Goal: Task Accomplishment & Management: Use online tool/utility

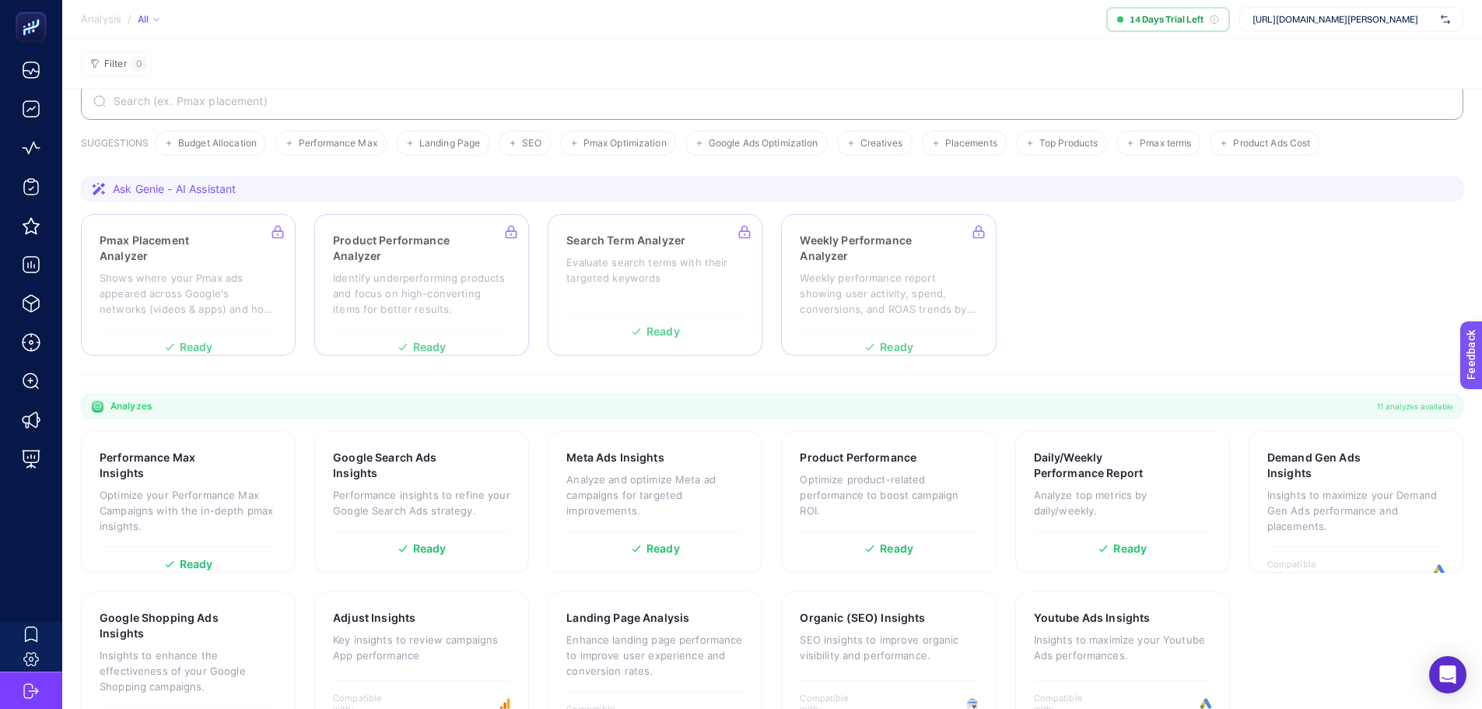
scroll to position [86, 0]
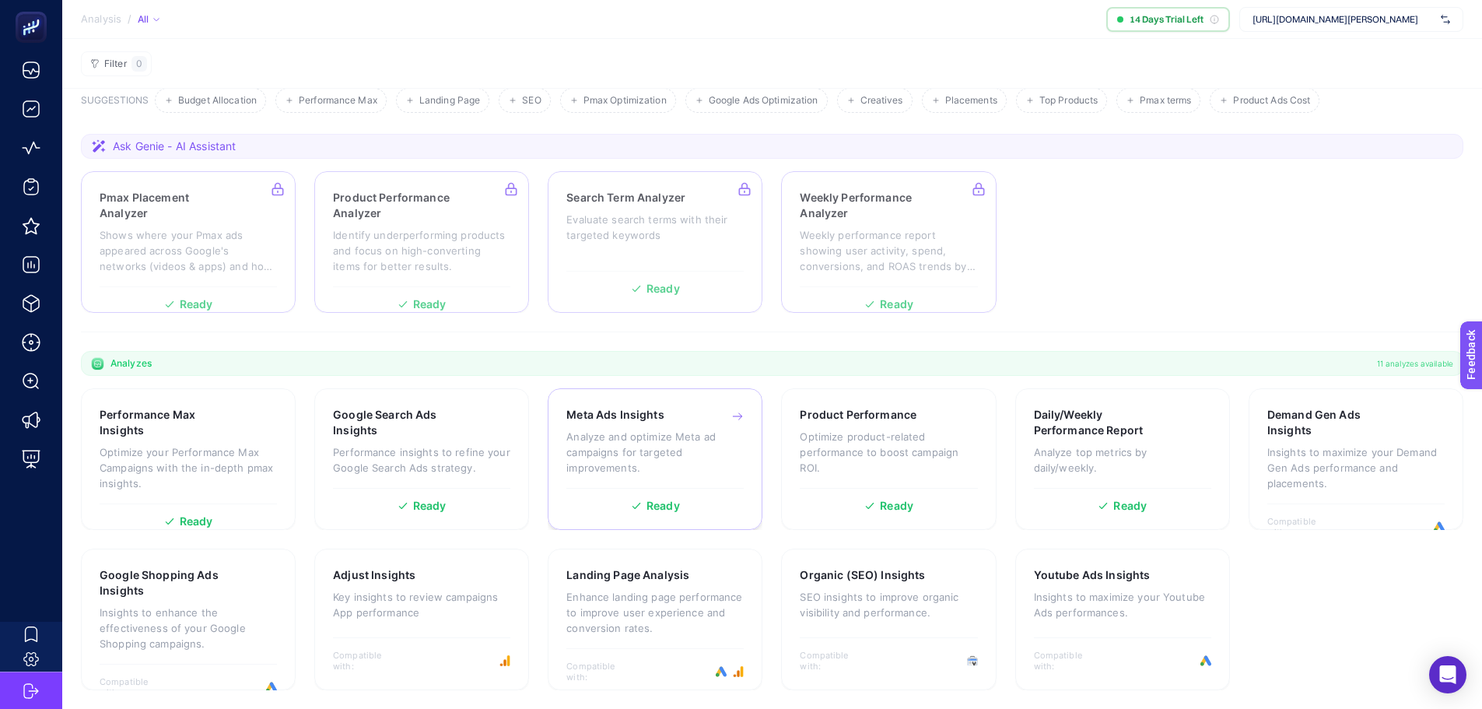
click at [667, 509] on span "Ready" at bounding box center [662, 505] width 33 height 11
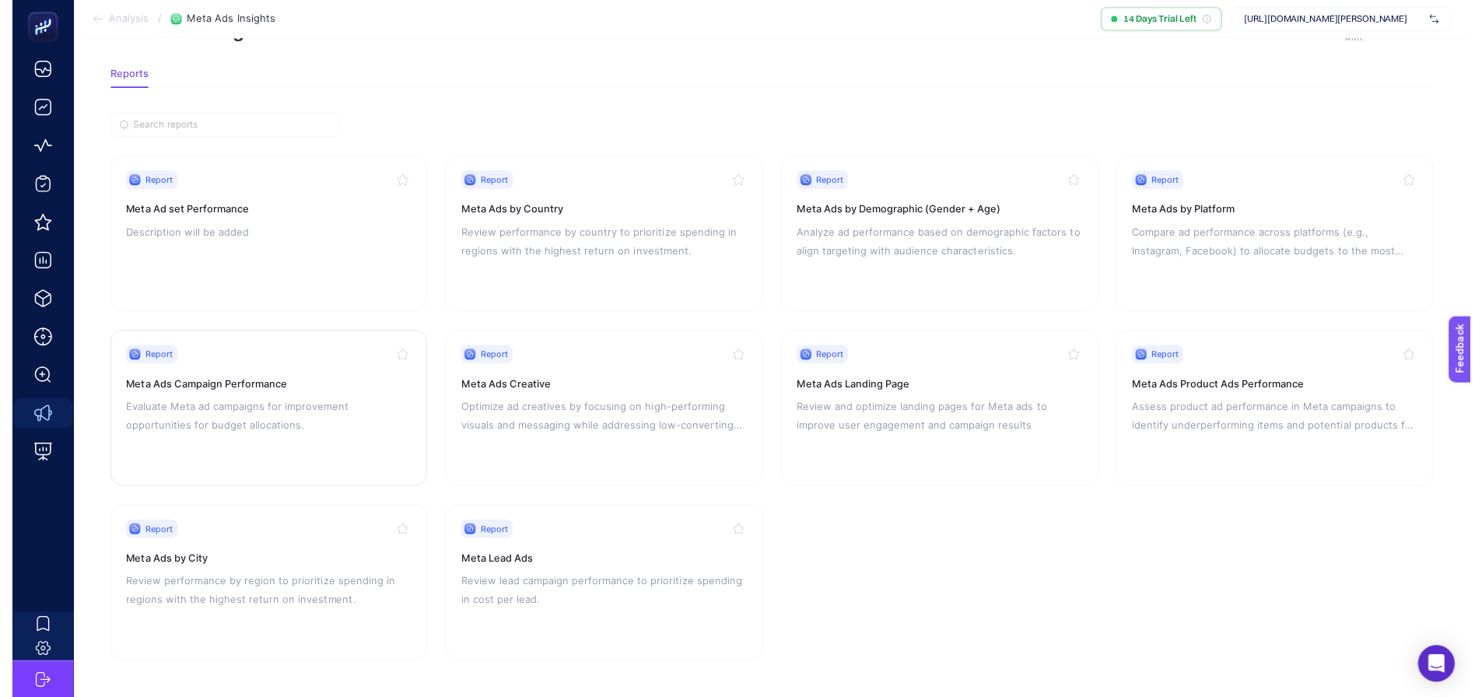
scroll to position [66, 0]
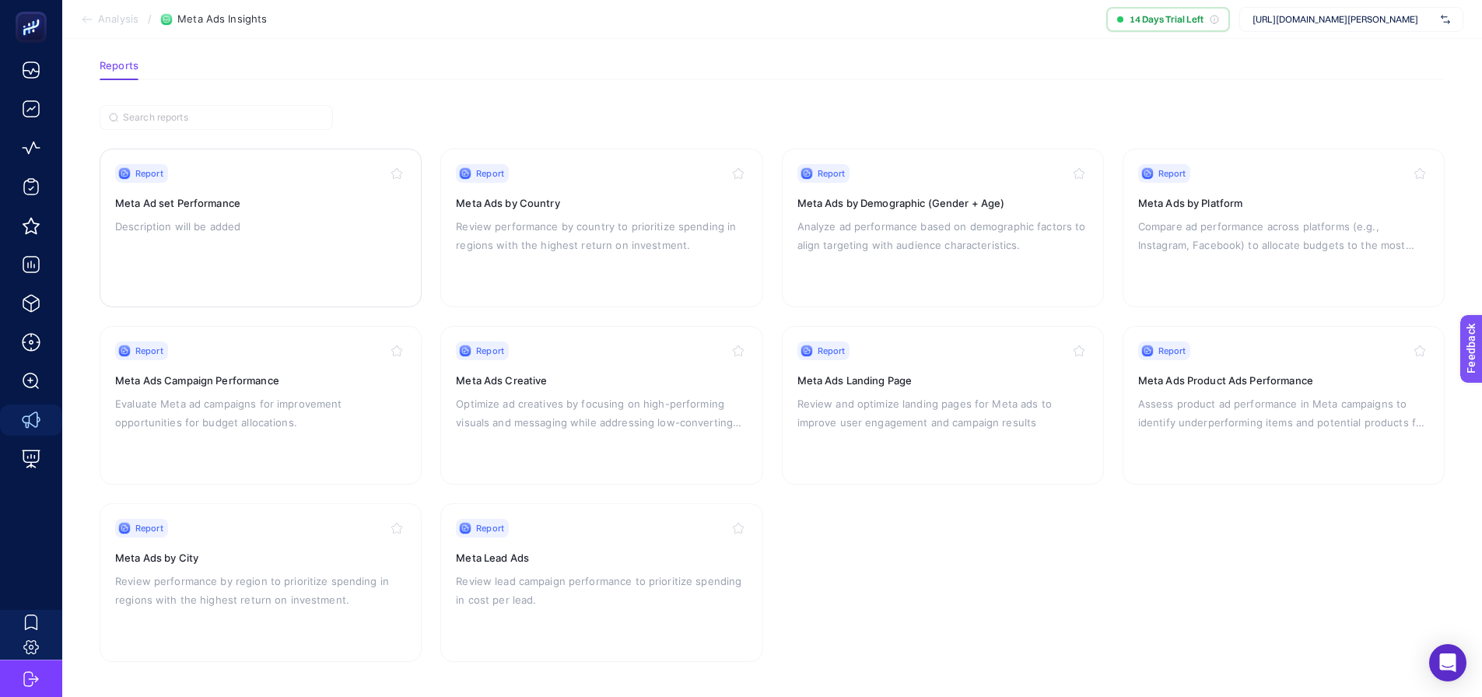
click at [310, 218] on p "Description will be added" at bounding box center [260, 226] width 291 height 19
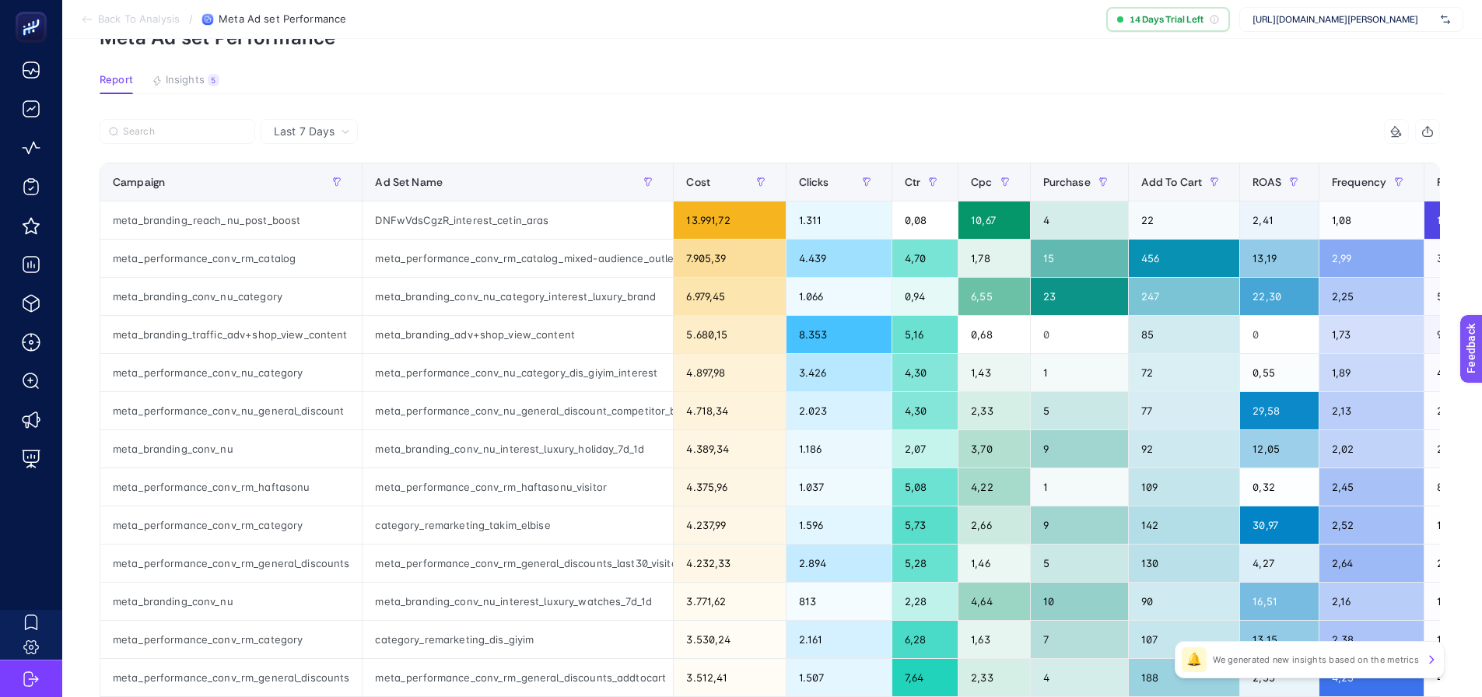
scroll to position [78, 0]
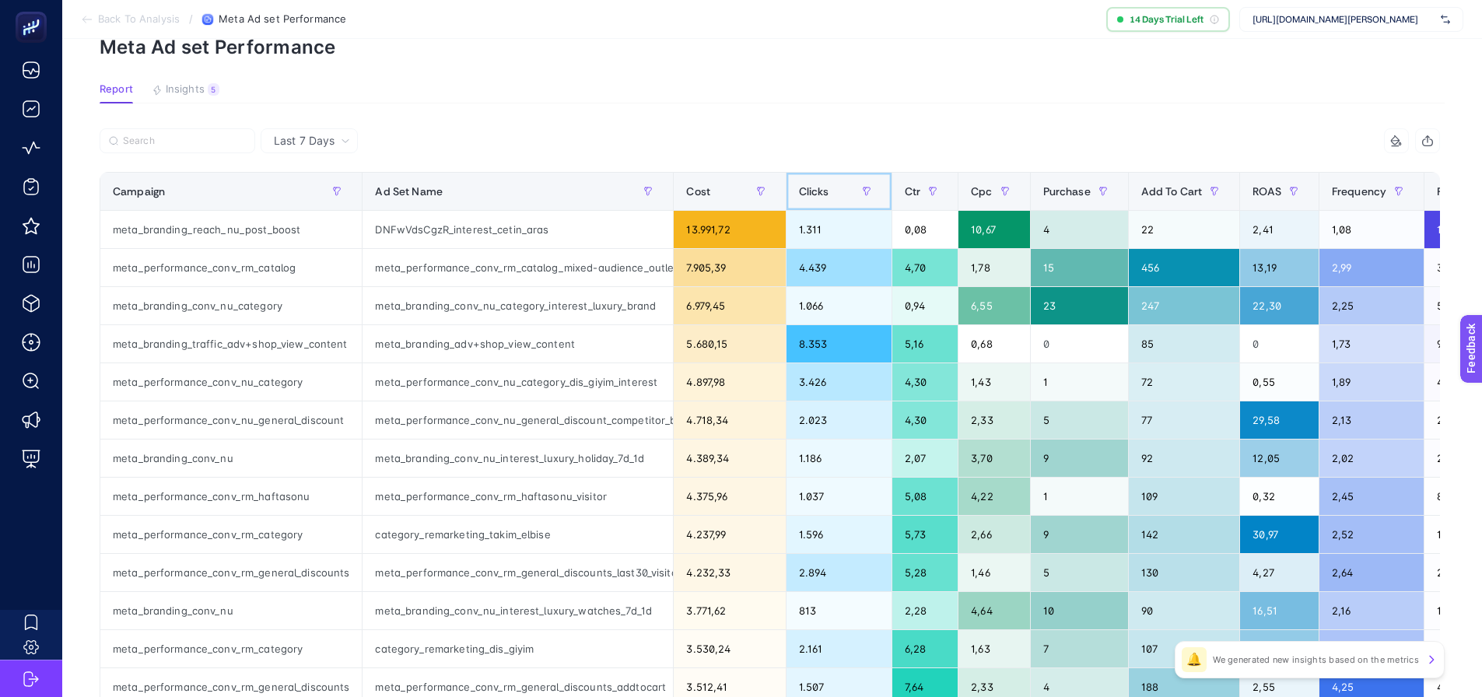
click at [828, 196] on div "Clicks" at bounding box center [839, 191] width 80 height 25
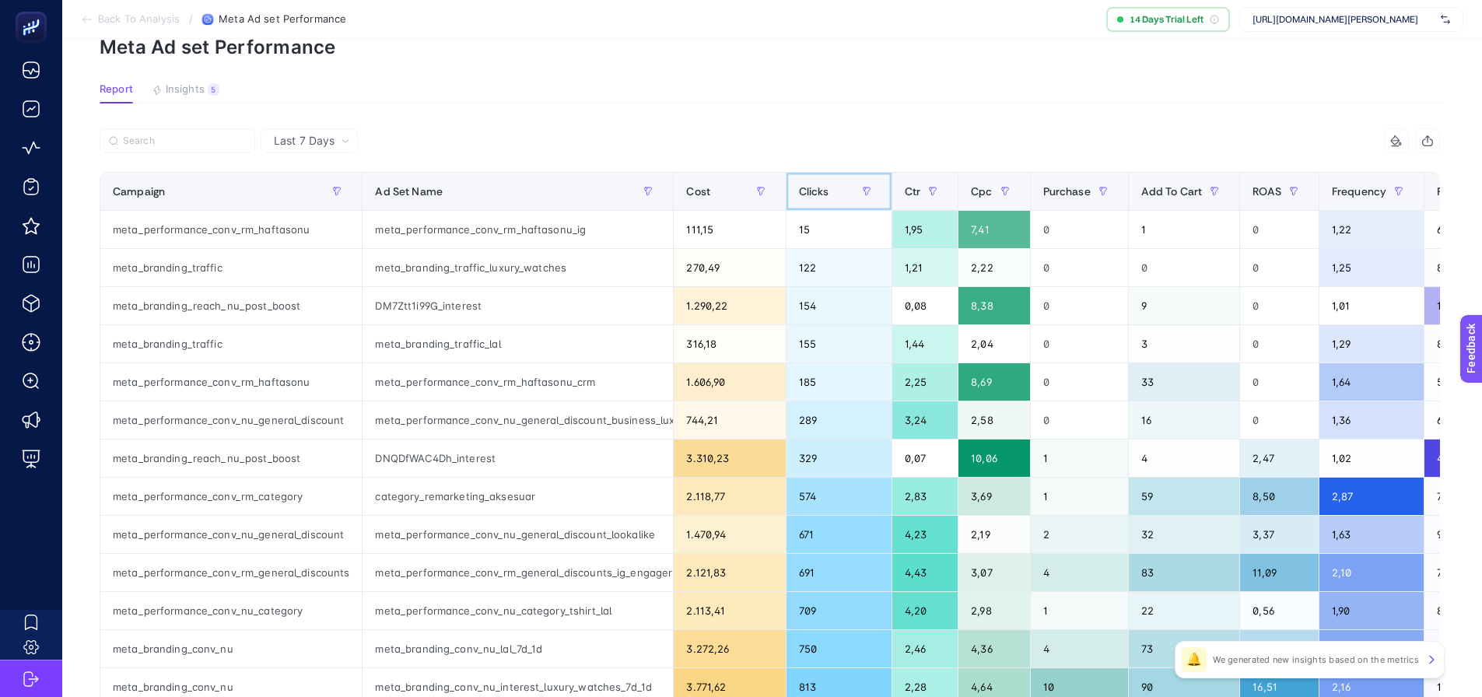
click at [827, 198] on div "Clicks" at bounding box center [839, 191] width 80 height 25
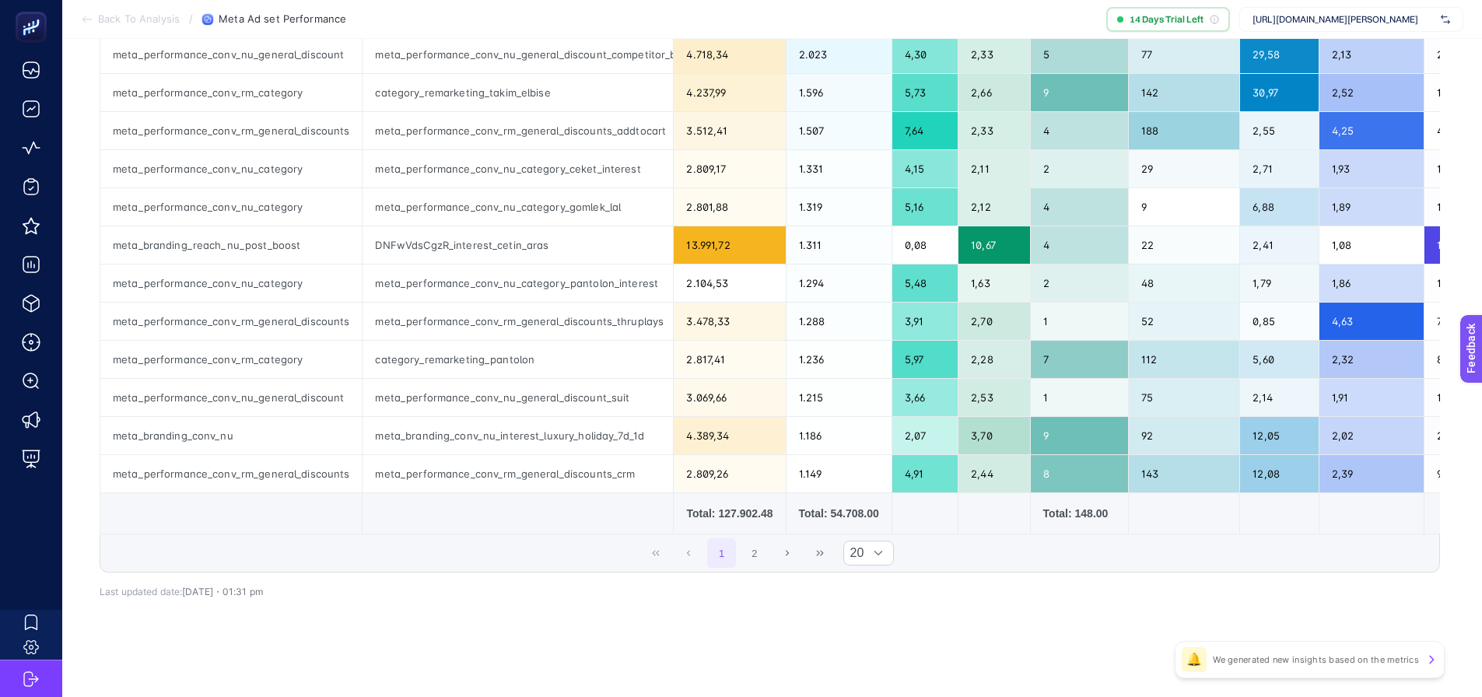
scroll to position [564, 0]
click at [881, 557] on icon at bounding box center [878, 552] width 9 height 9
click at [862, 620] on li "50" at bounding box center [874, 624] width 51 height 31
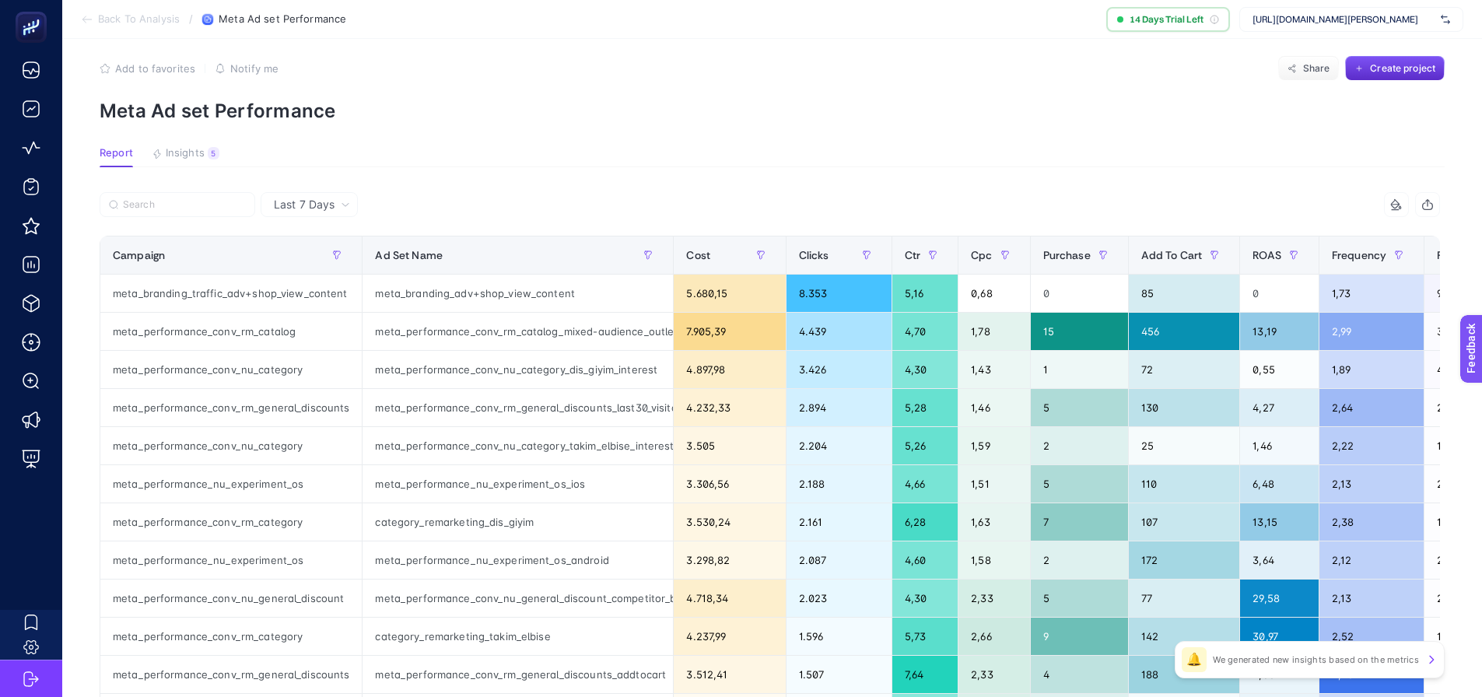
scroll to position [0, 7]
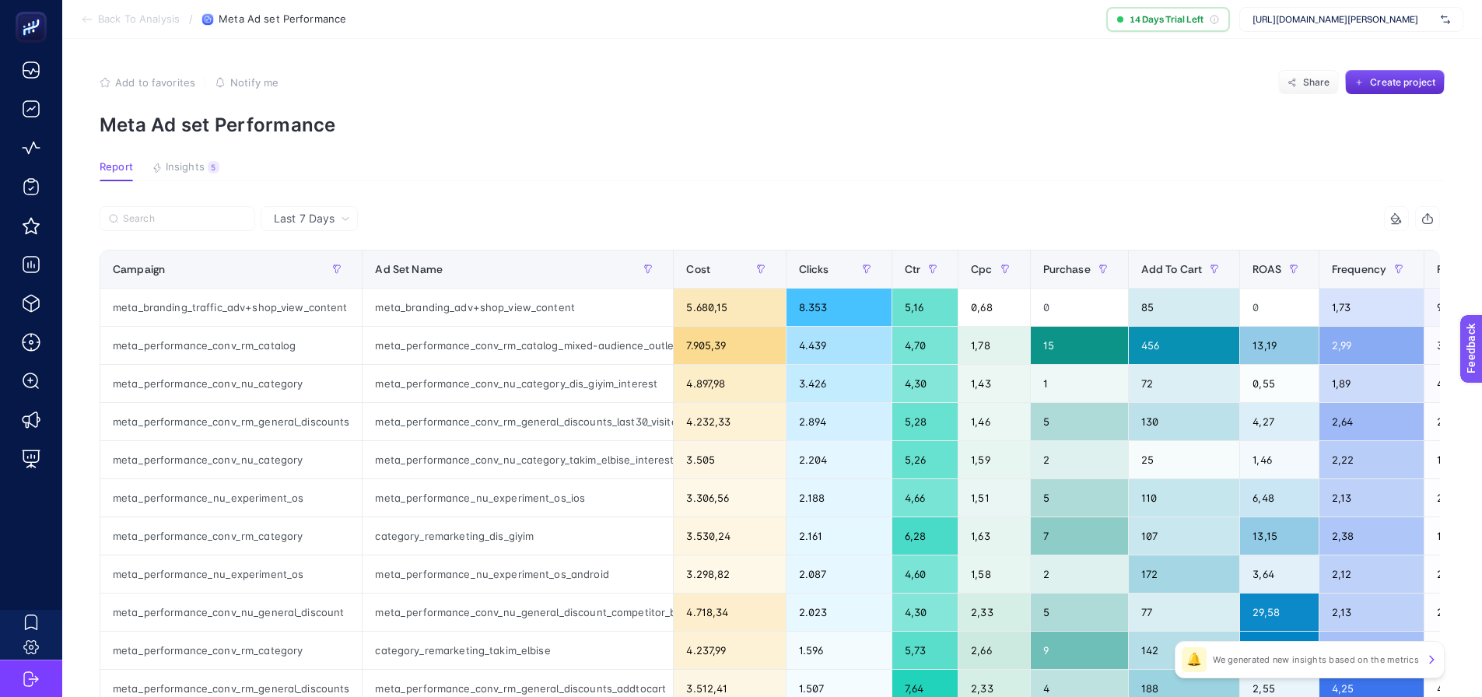
click at [1434, 221] on icon "button" at bounding box center [1427, 218] width 12 height 12
click at [143, 22] on span "Back To Analysis" at bounding box center [139, 19] width 82 height 12
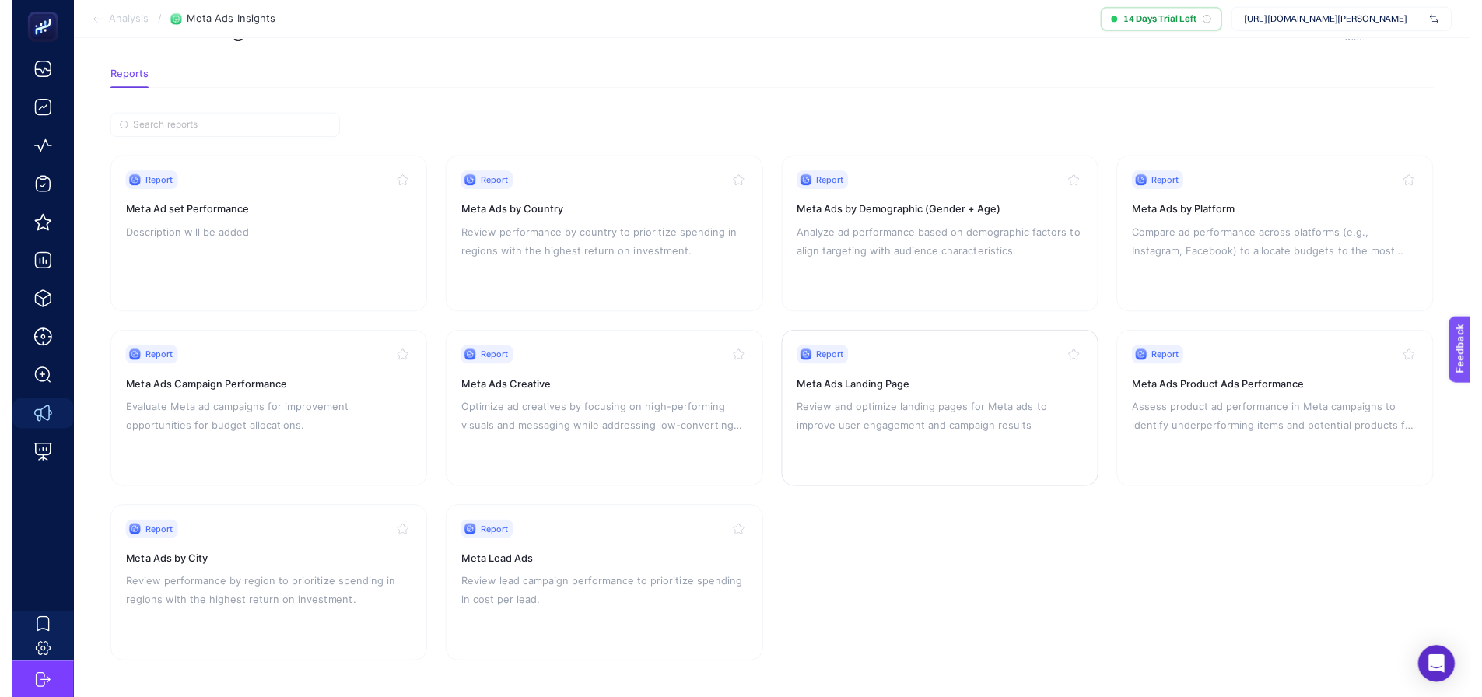
scroll to position [66, 0]
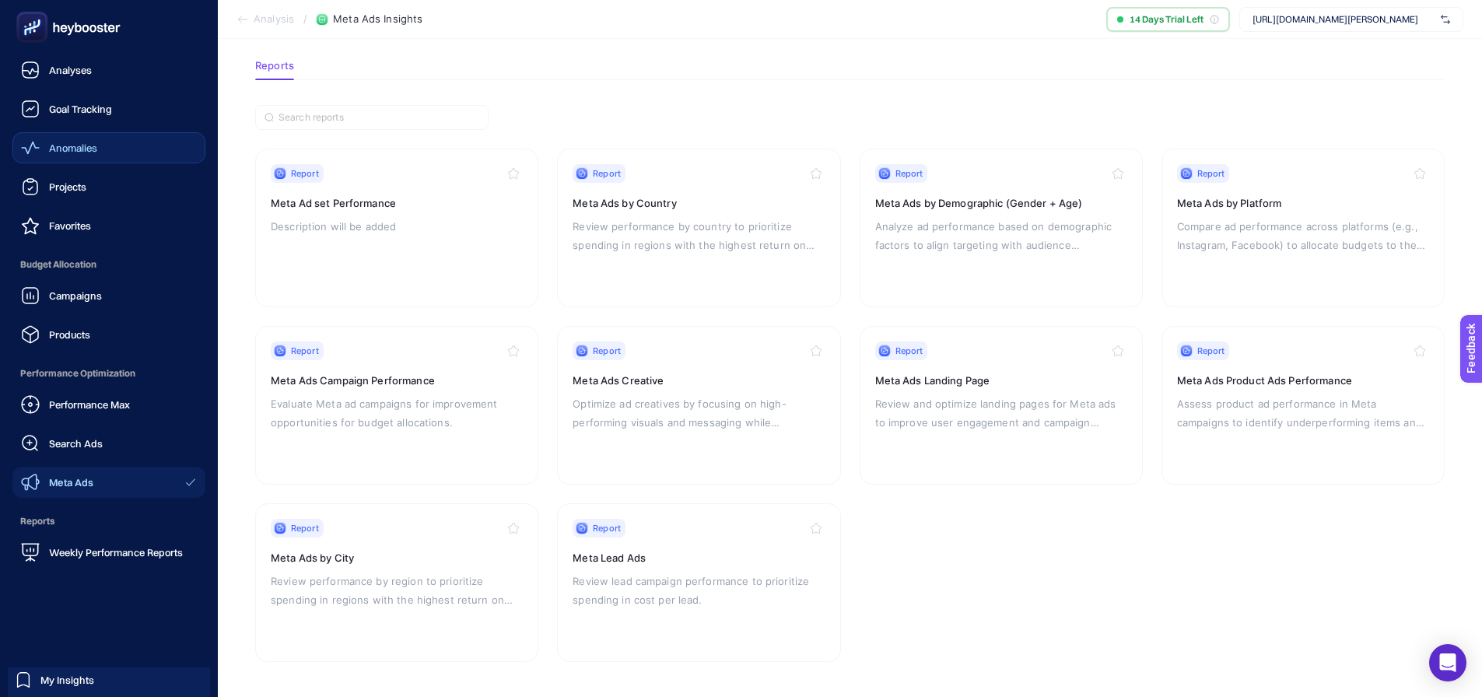
click at [66, 149] on span "Anomalies" at bounding box center [73, 148] width 48 height 12
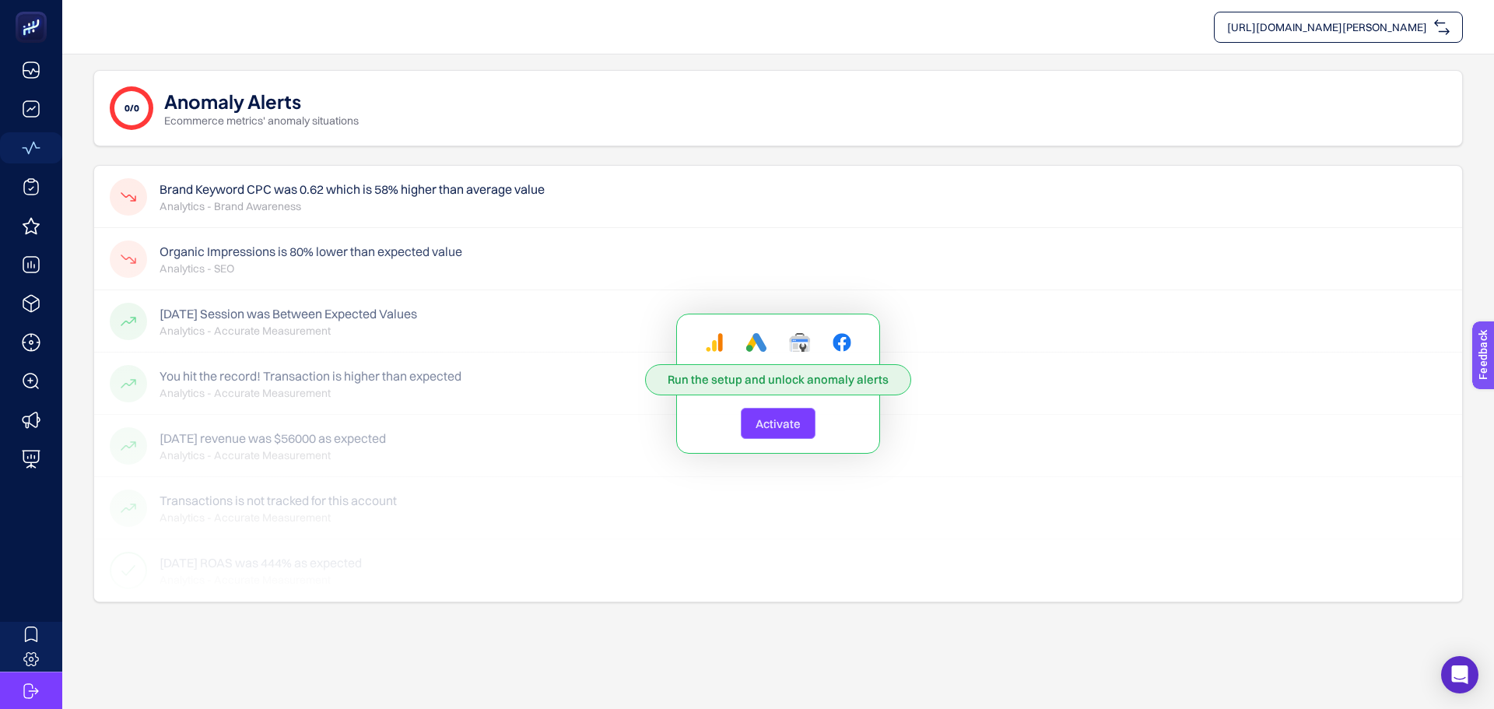
click at [765, 415] on button "Activate" at bounding box center [778, 423] width 75 height 31
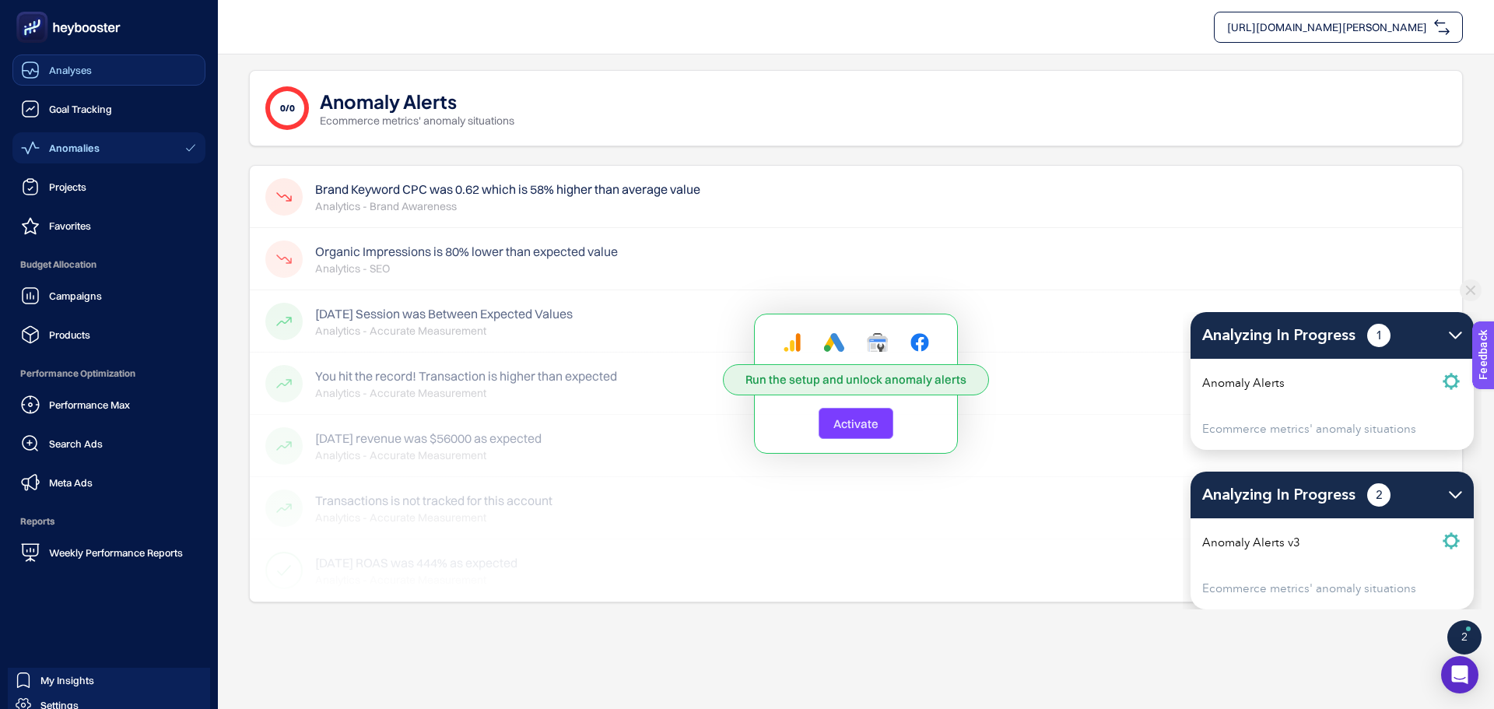
click at [72, 81] on link "Analyses" at bounding box center [108, 69] width 193 height 31
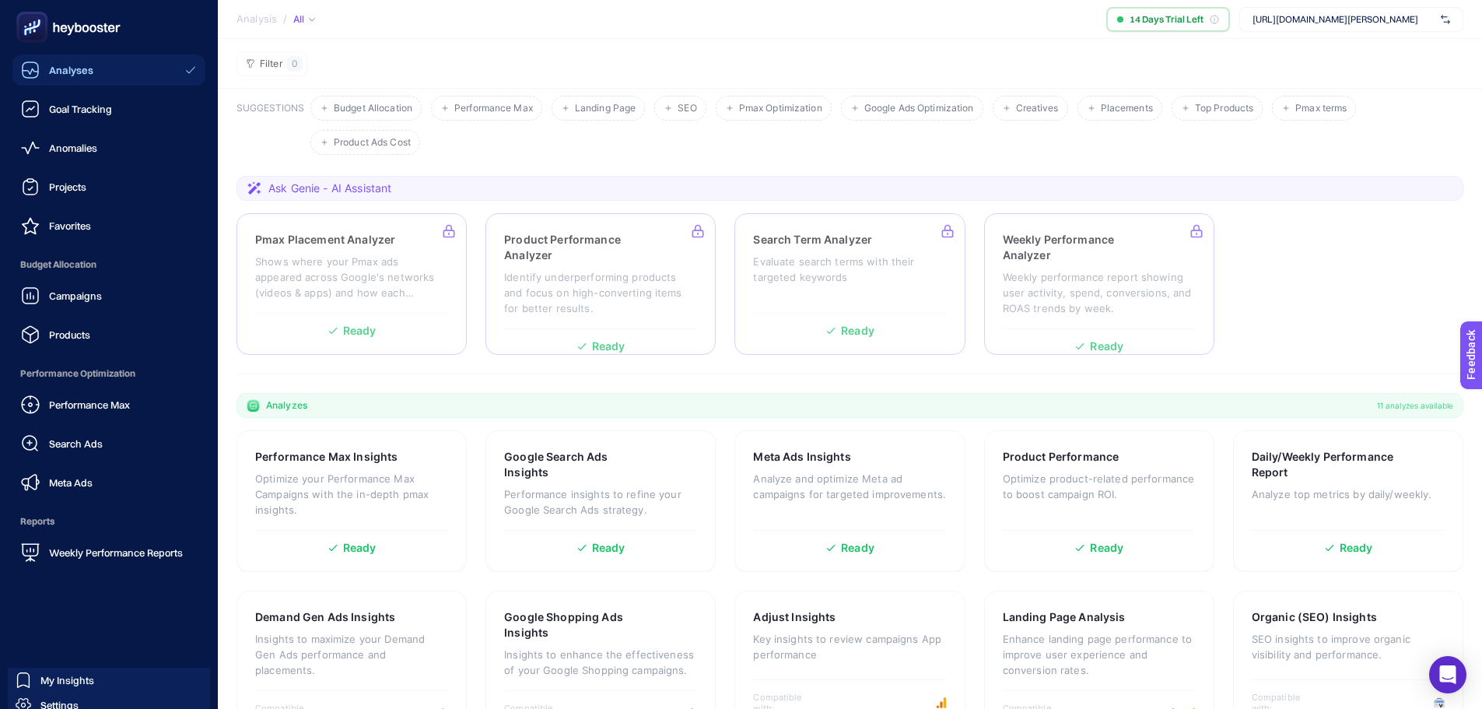
scroll to position [86, 0]
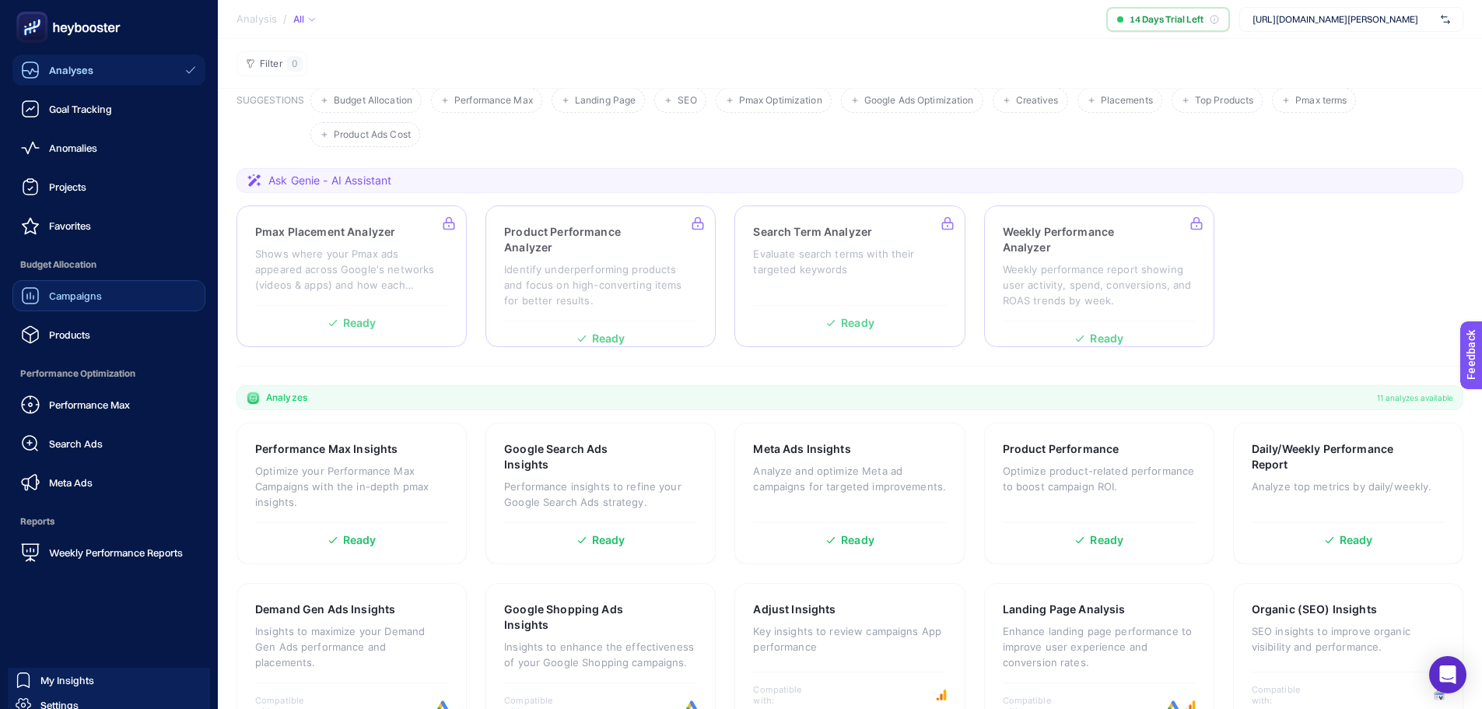
click at [94, 291] on span "Campaigns" at bounding box center [75, 295] width 53 height 12
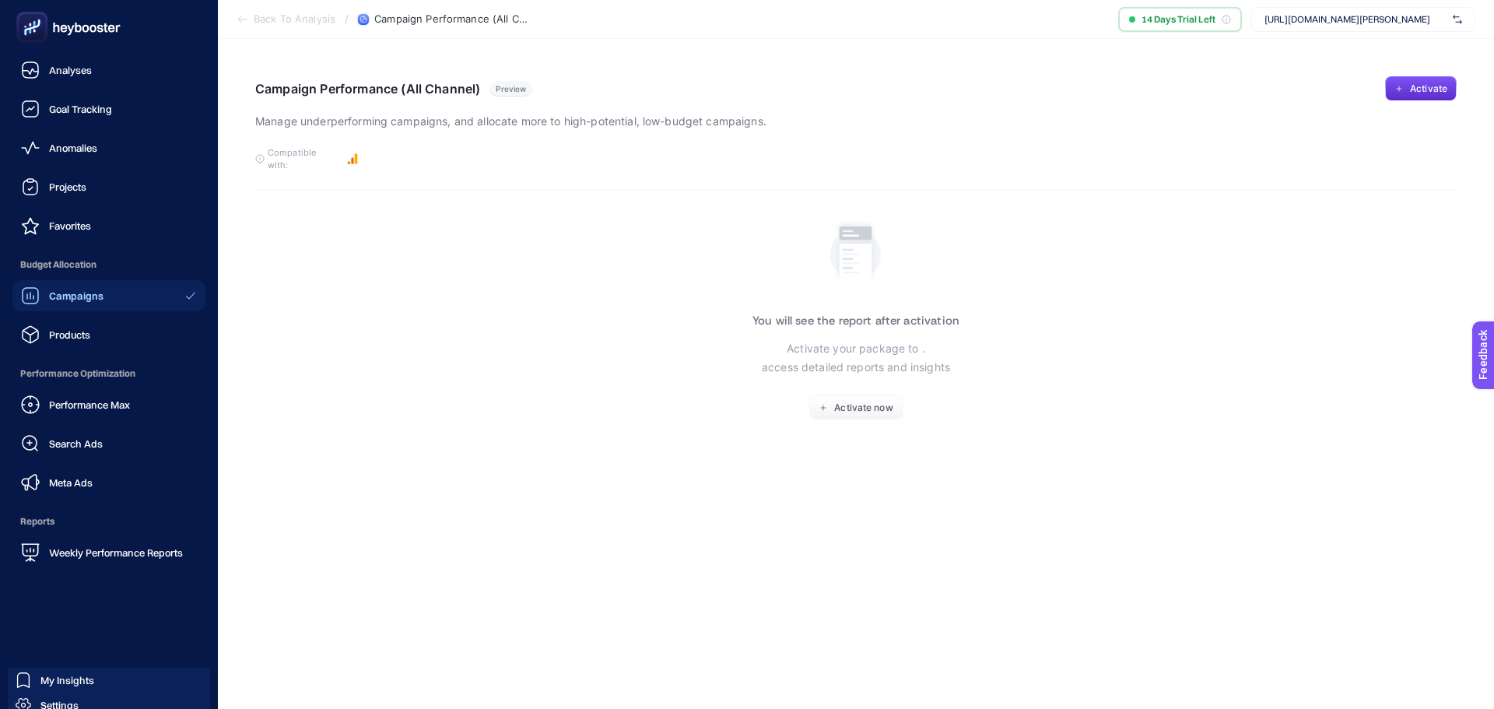
click at [37, 301] on icon at bounding box center [30, 295] width 19 height 19
click at [96, 341] on link "Products" at bounding box center [108, 334] width 193 height 31
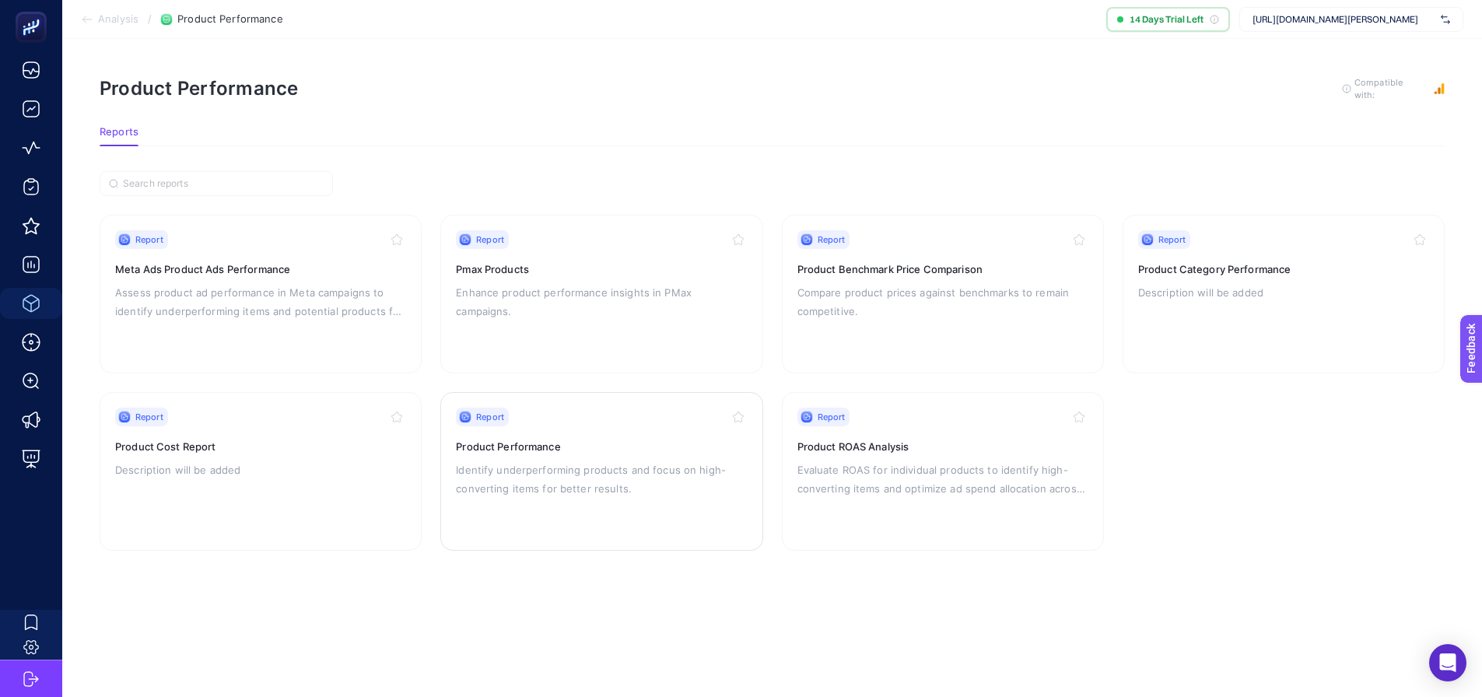
click at [623, 471] on p "Identify underperforming products and focus on high-converting items for better…" at bounding box center [601, 479] width 291 height 37
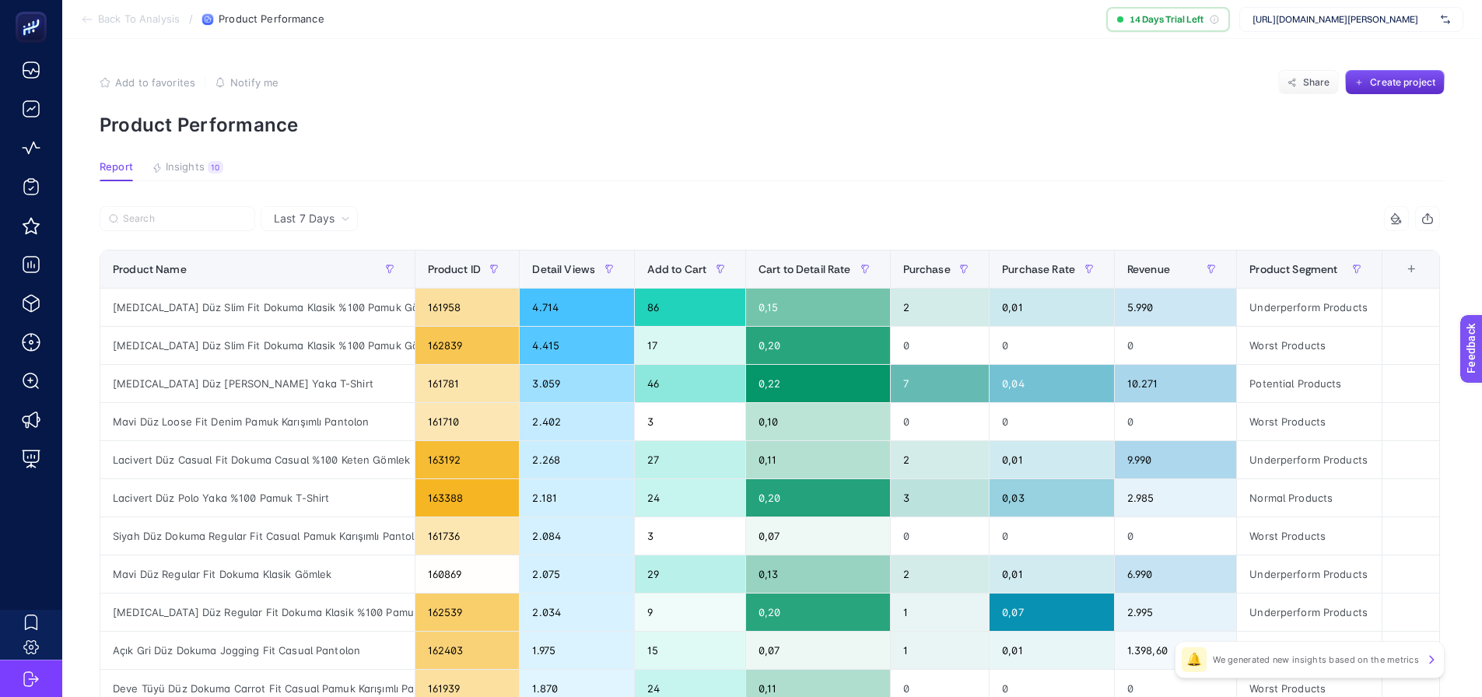
click at [281, 221] on span "Last 7 Days" at bounding box center [304, 219] width 61 height 16
drag, startPoint x: 328, startPoint y: 277, endPoint x: 571, endPoint y: 177, distance: 263.4
click at [328, 293] on li "Last 30 Days" at bounding box center [309, 307] width 88 height 28
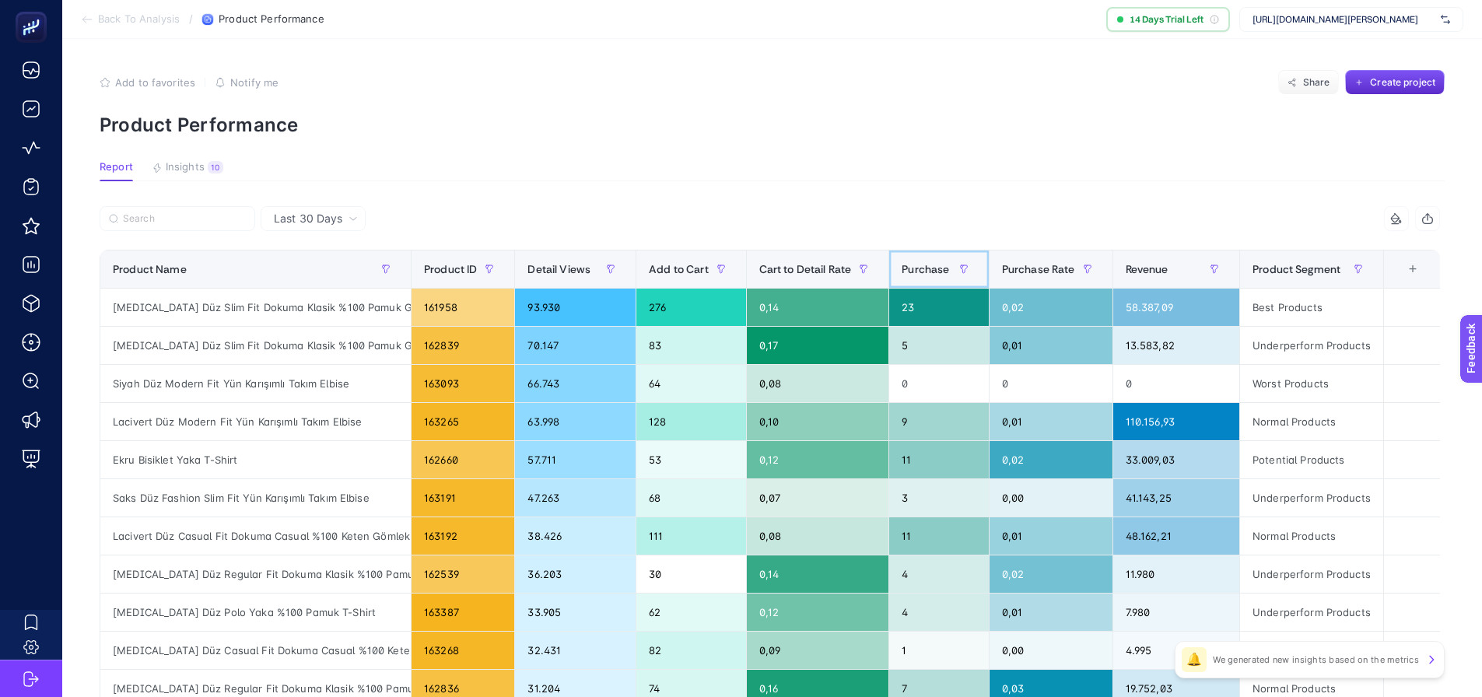
click at [944, 271] on span "Purchase" at bounding box center [925, 269] width 47 height 12
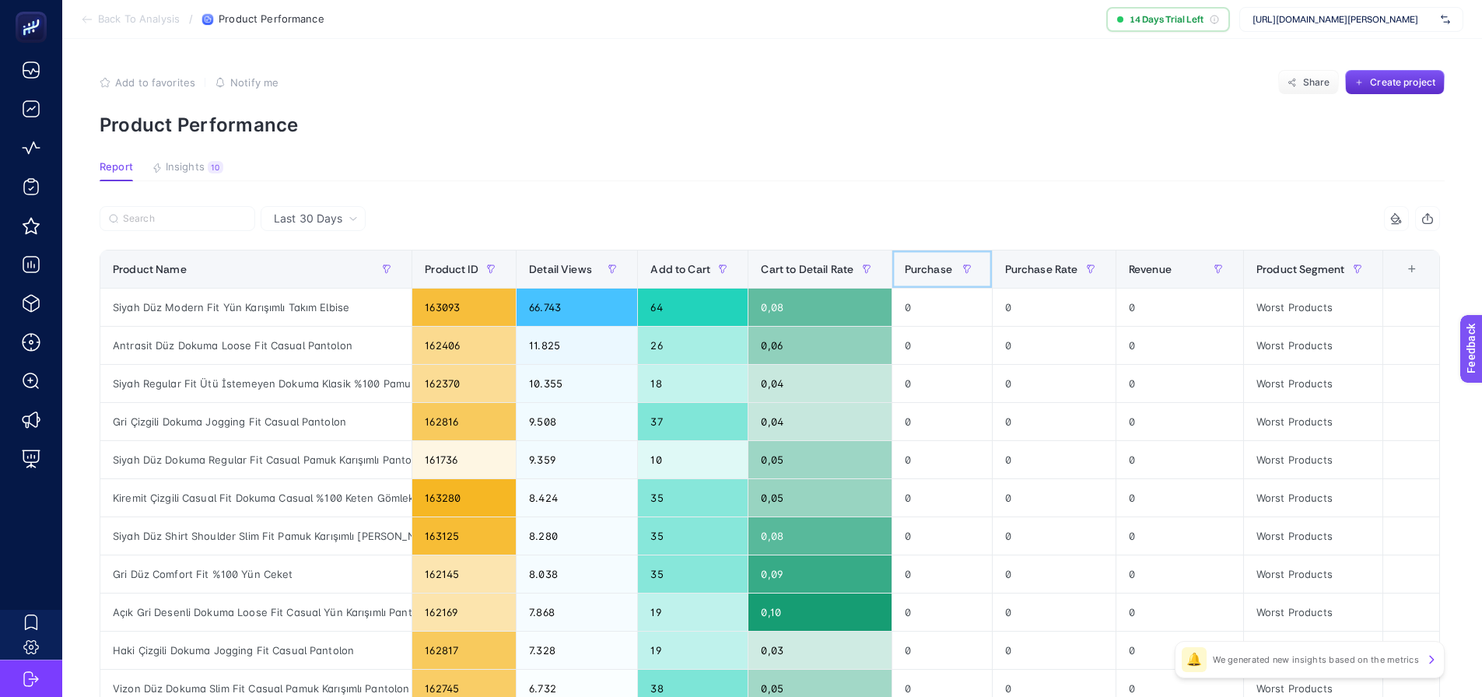
click at [951, 266] on span "Purchase" at bounding box center [928, 269] width 47 height 12
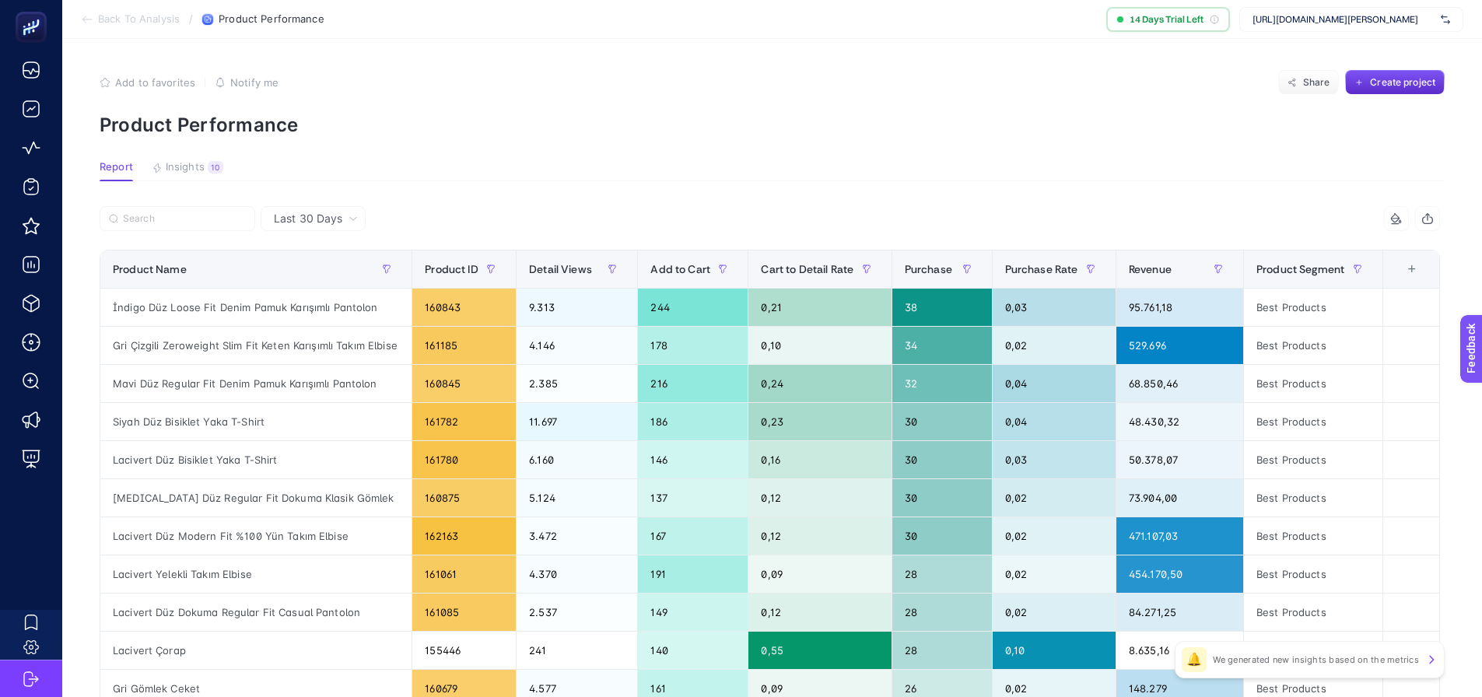
click at [1324, 12] on div "https://www.ramsey.com.tr/" at bounding box center [1351, 19] width 224 height 25
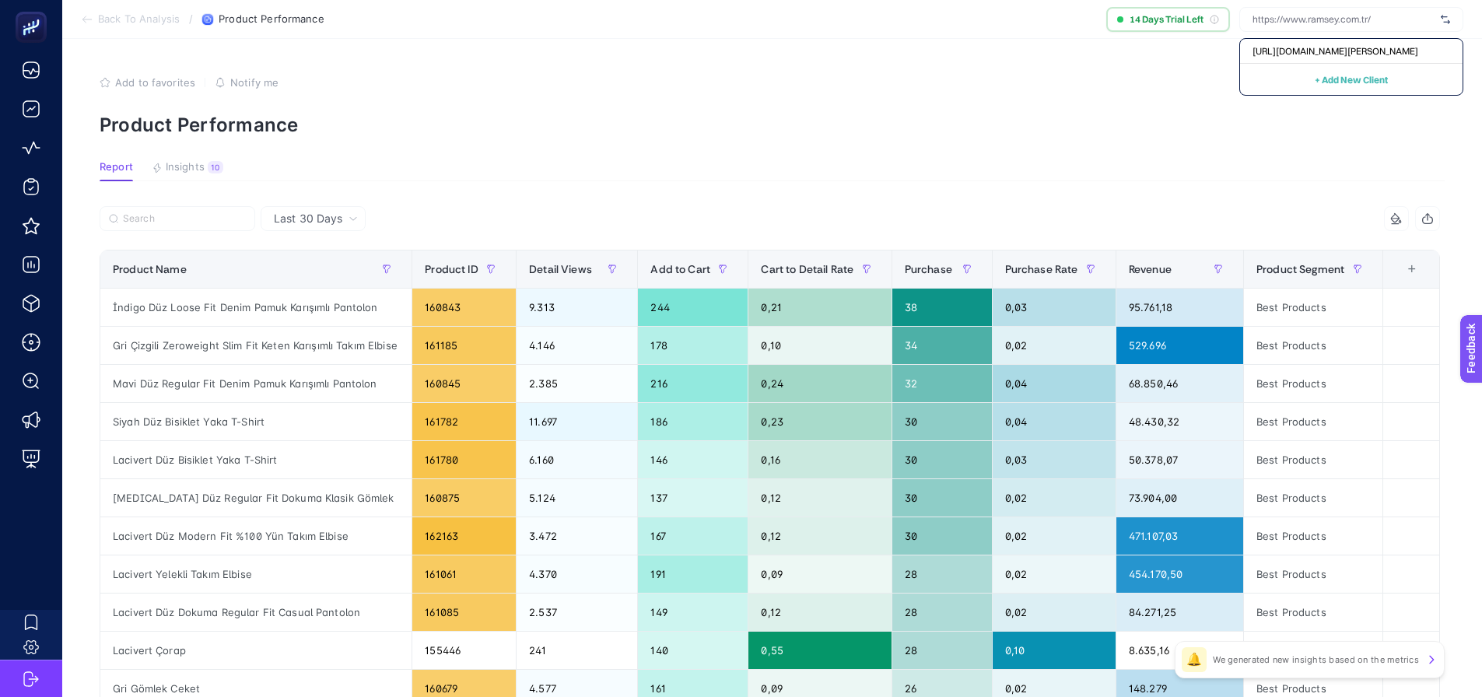
click at [1383, 88] on button "+ Add New Client" at bounding box center [1351, 79] width 73 height 19
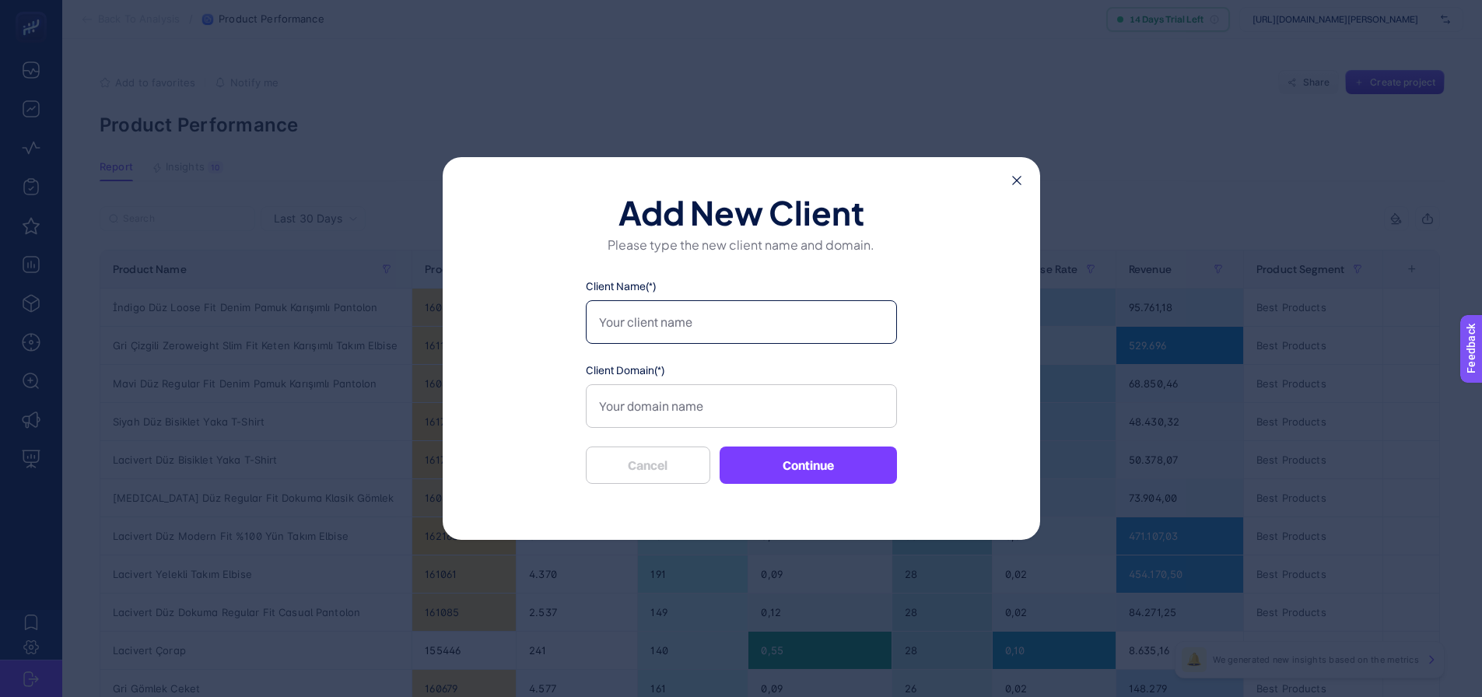
click at [664, 334] on input "Client Name(*)" at bounding box center [741, 322] width 311 height 44
type input "[PERSON_NAME]"
click at [649, 412] on input "Client Domain(*)" at bounding box center [741, 406] width 311 height 44
click at [732, 419] on input "Client Domain(*)" at bounding box center [741, 406] width 311 height 44
paste input "https://www.kip.com.tr/"
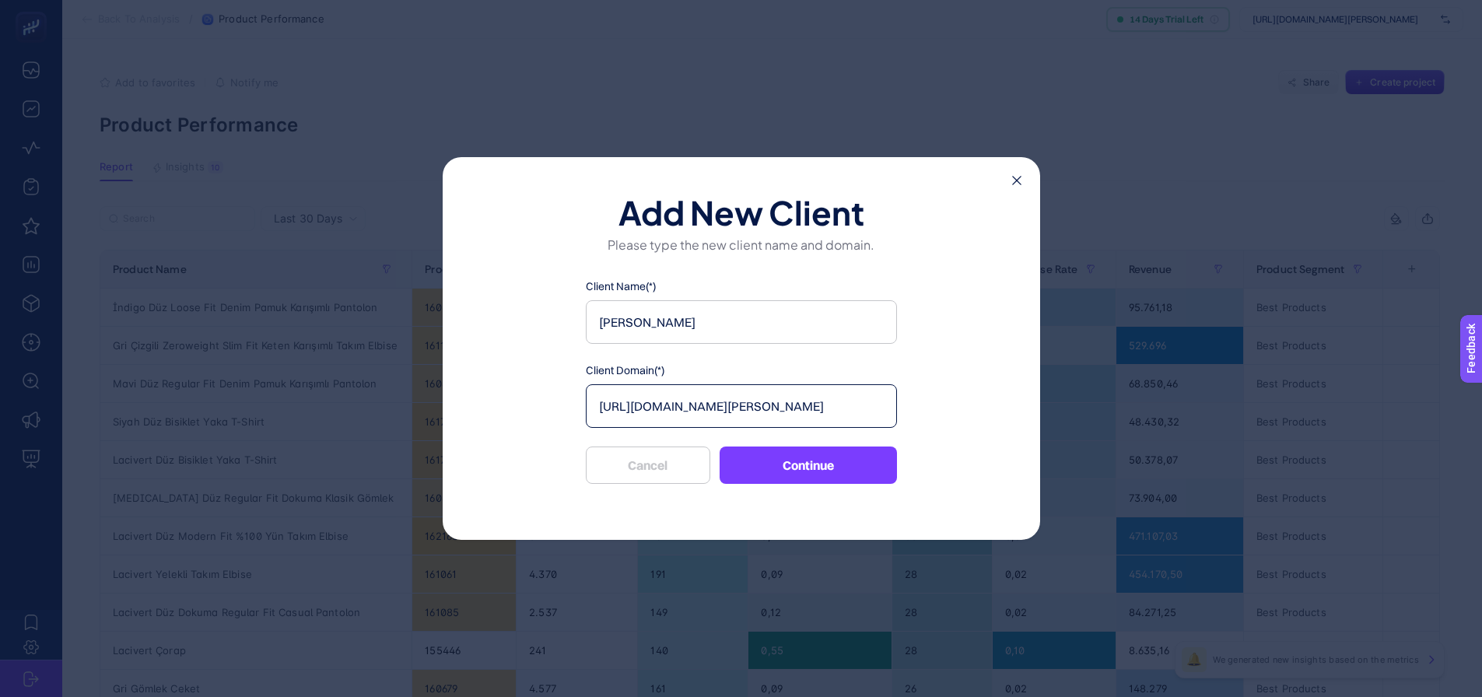
type input "https://www.kip.com.tr/"
click at [800, 471] on button "Continue" at bounding box center [808, 465] width 177 height 37
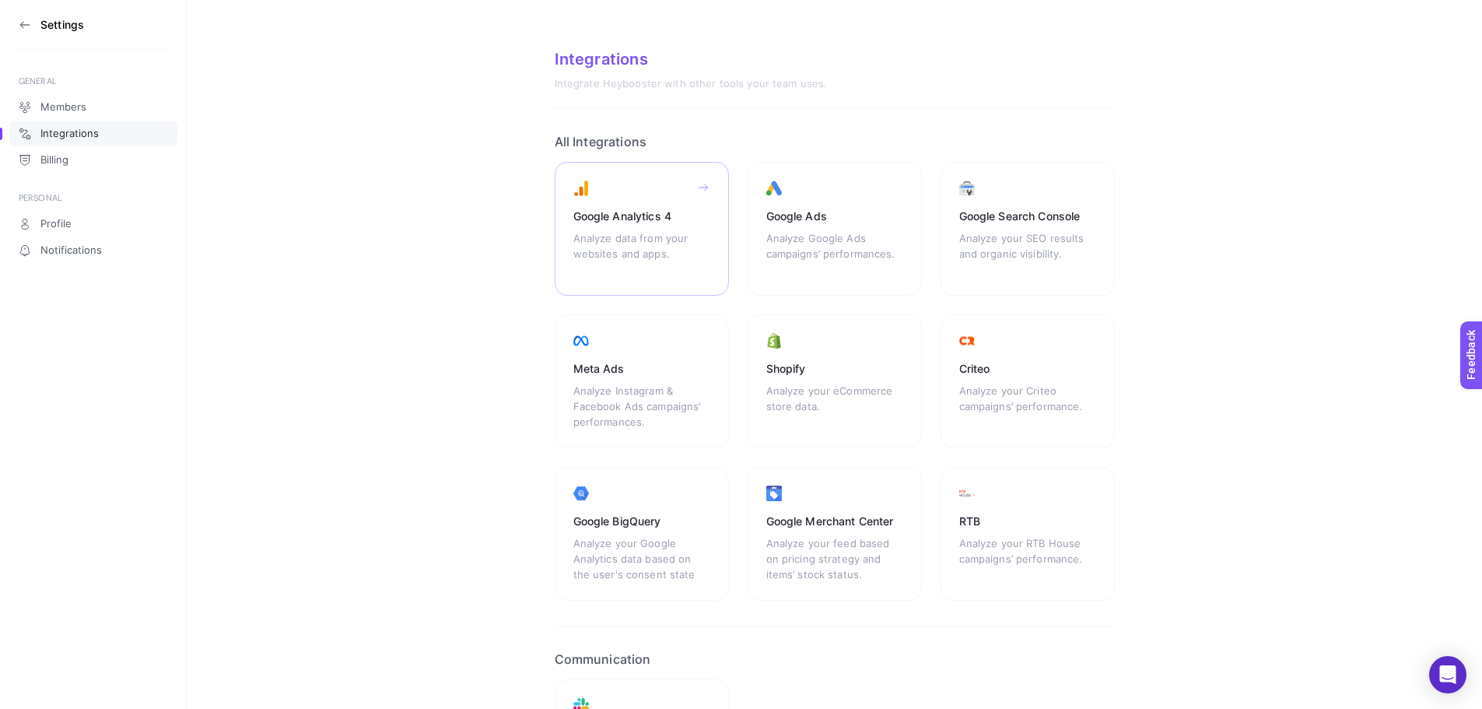
click at [641, 245] on div "Analyze data from your websites and apps." at bounding box center [641, 253] width 137 height 47
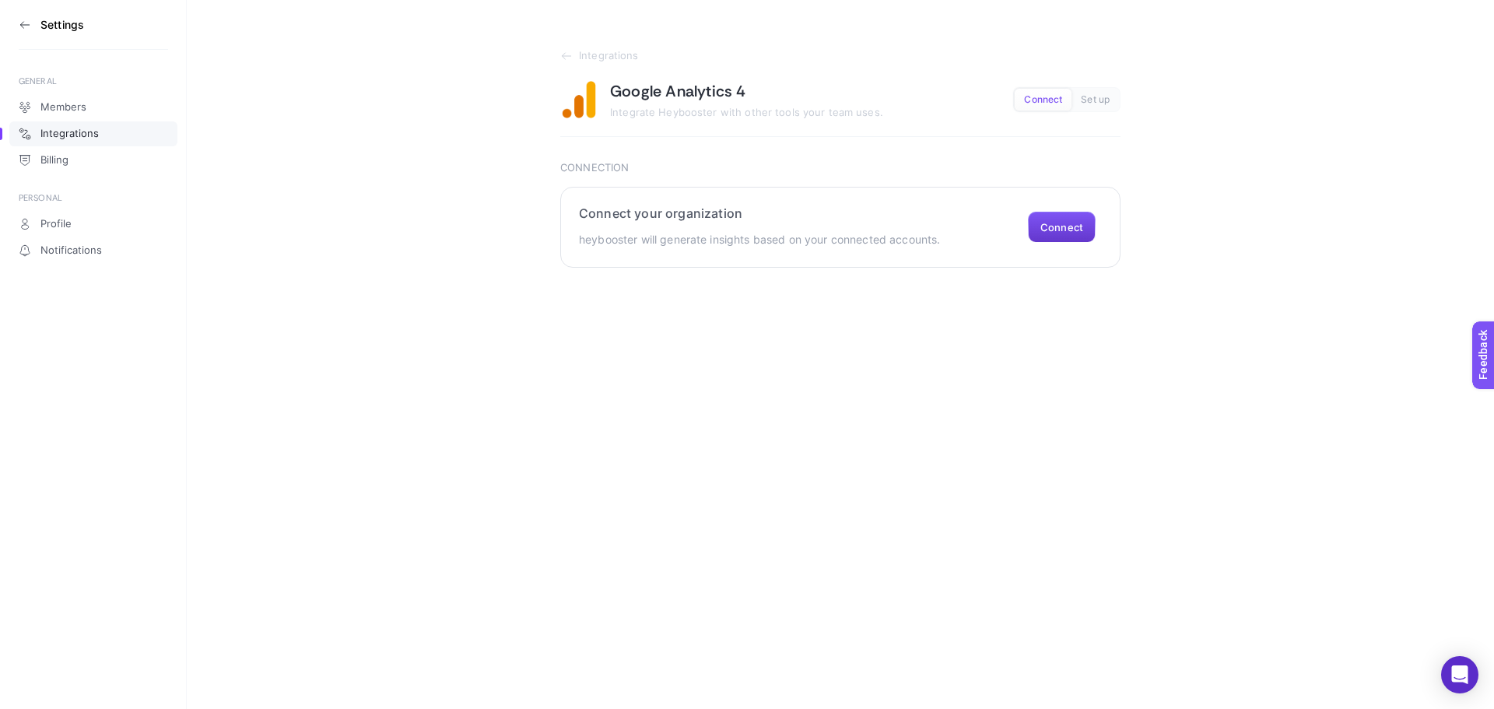
click at [1065, 240] on button "Connect" at bounding box center [1062, 227] width 68 height 31
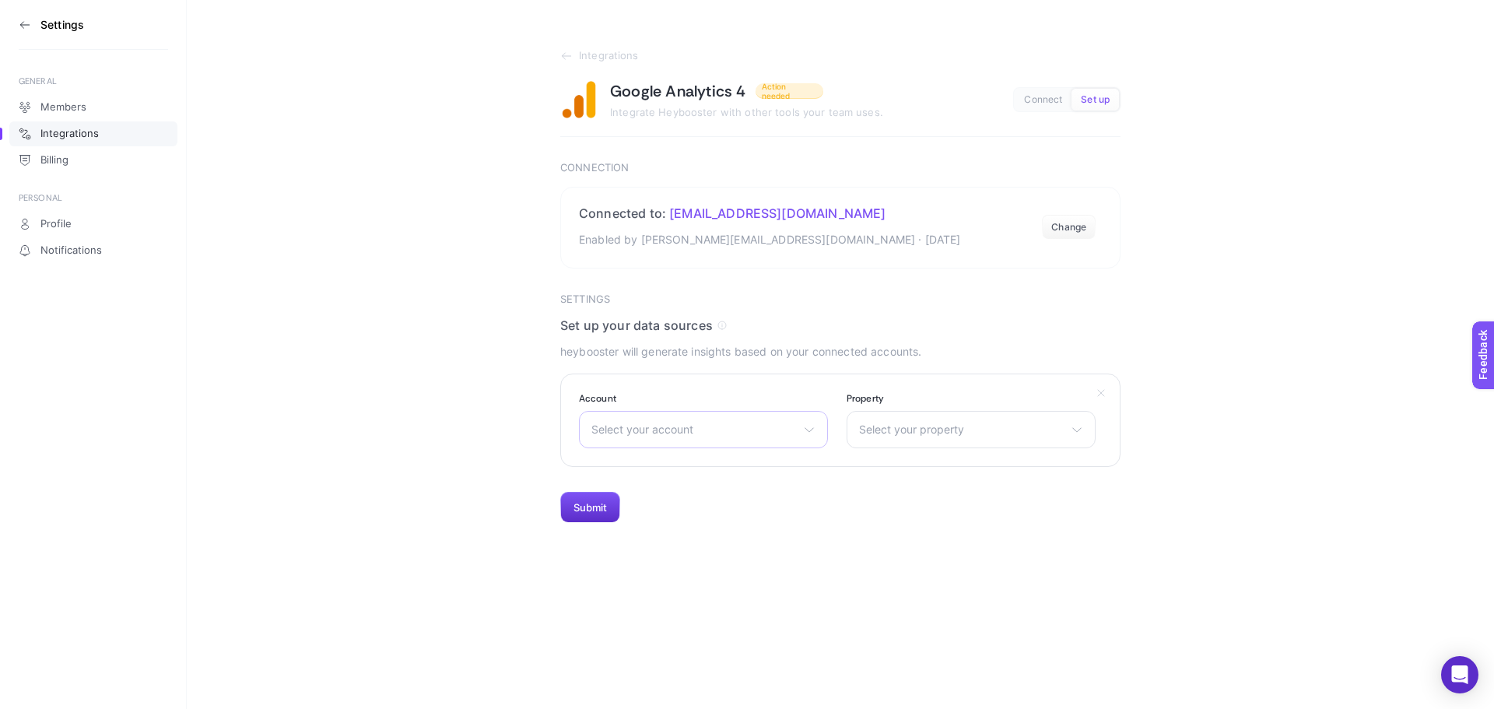
click at [719, 442] on div "Select your account [PERSON_NAME] ETic With Adw" at bounding box center [703, 429] width 249 height 37
click at [688, 510] on li "[PERSON_NAME]" at bounding box center [703, 522] width 241 height 25
click at [981, 433] on span "Select your property" at bounding box center [961, 429] width 205 height 12
click at [968, 520] on li "[PERSON_NAME]-mobile-app" at bounding box center [970, 522] width 241 height 25
click at [588, 510] on button "Submit" at bounding box center [590, 507] width 60 height 31
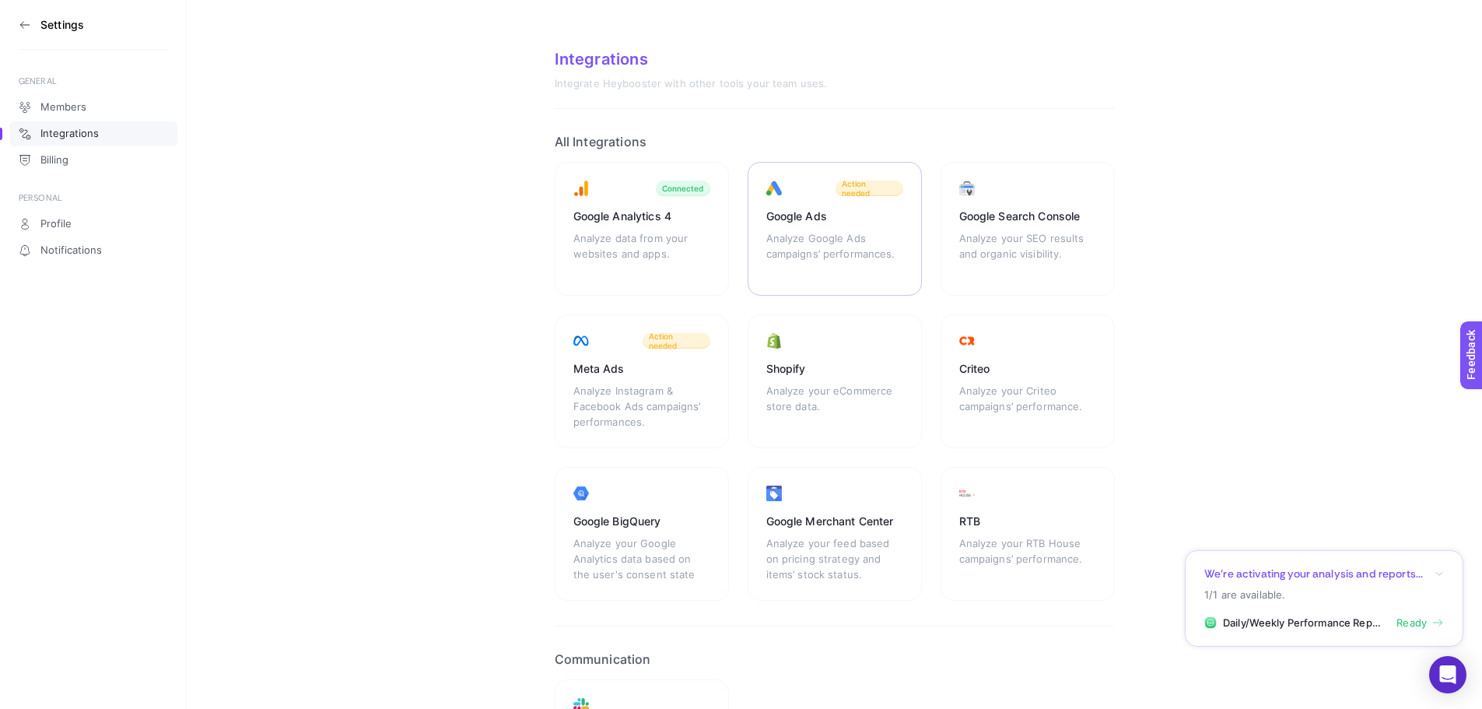
click at [882, 247] on div "Analyze Google Ads campaigns’ performances." at bounding box center [834, 253] width 137 height 47
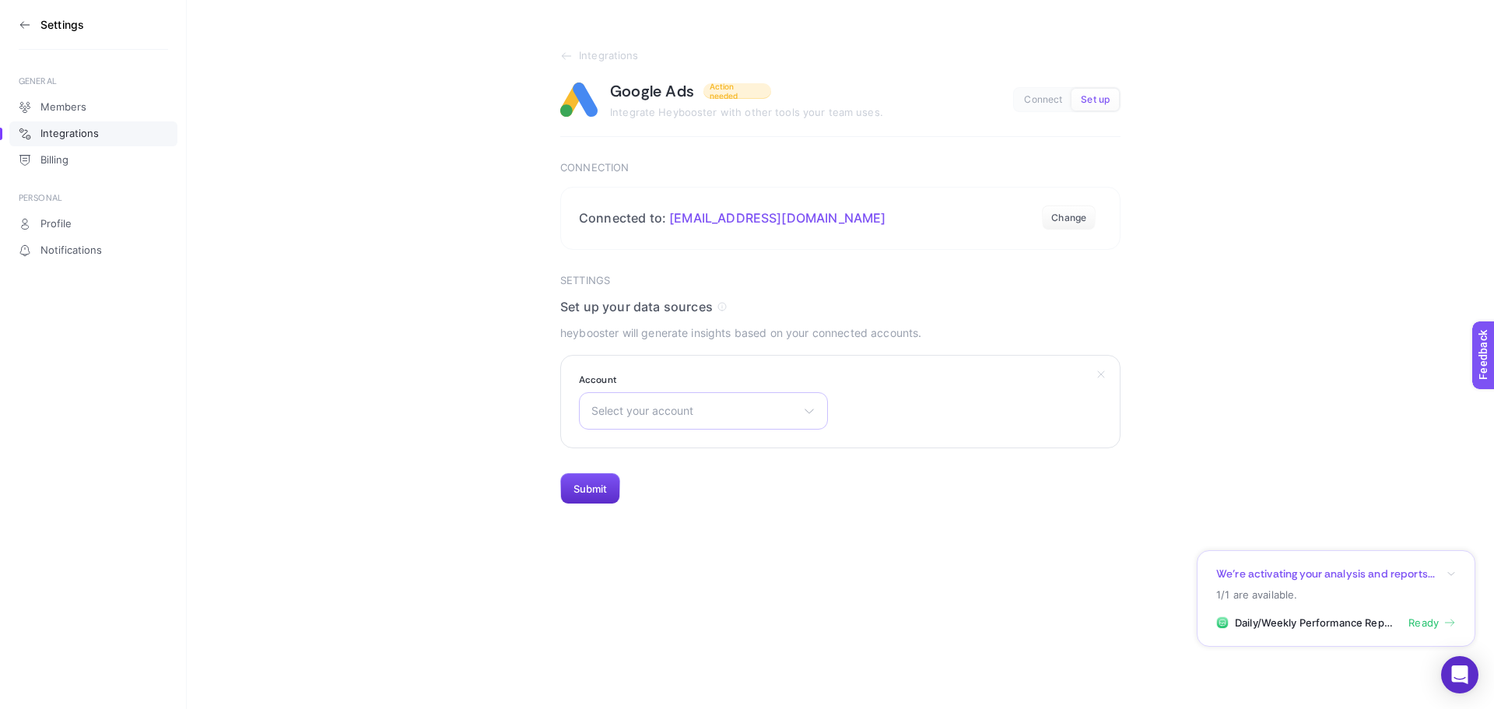
click at [687, 399] on div "Select your account [PERSON_NAME]" at bounding box center [703, 410] width 249 height 37
click at [667, 492] on li "[PERSON_NAME]" at bounding box center [703, 504] width 241 height 25
click at [584, 491] on button "Submit" at bounding box center [590, 488] width 60 height 31
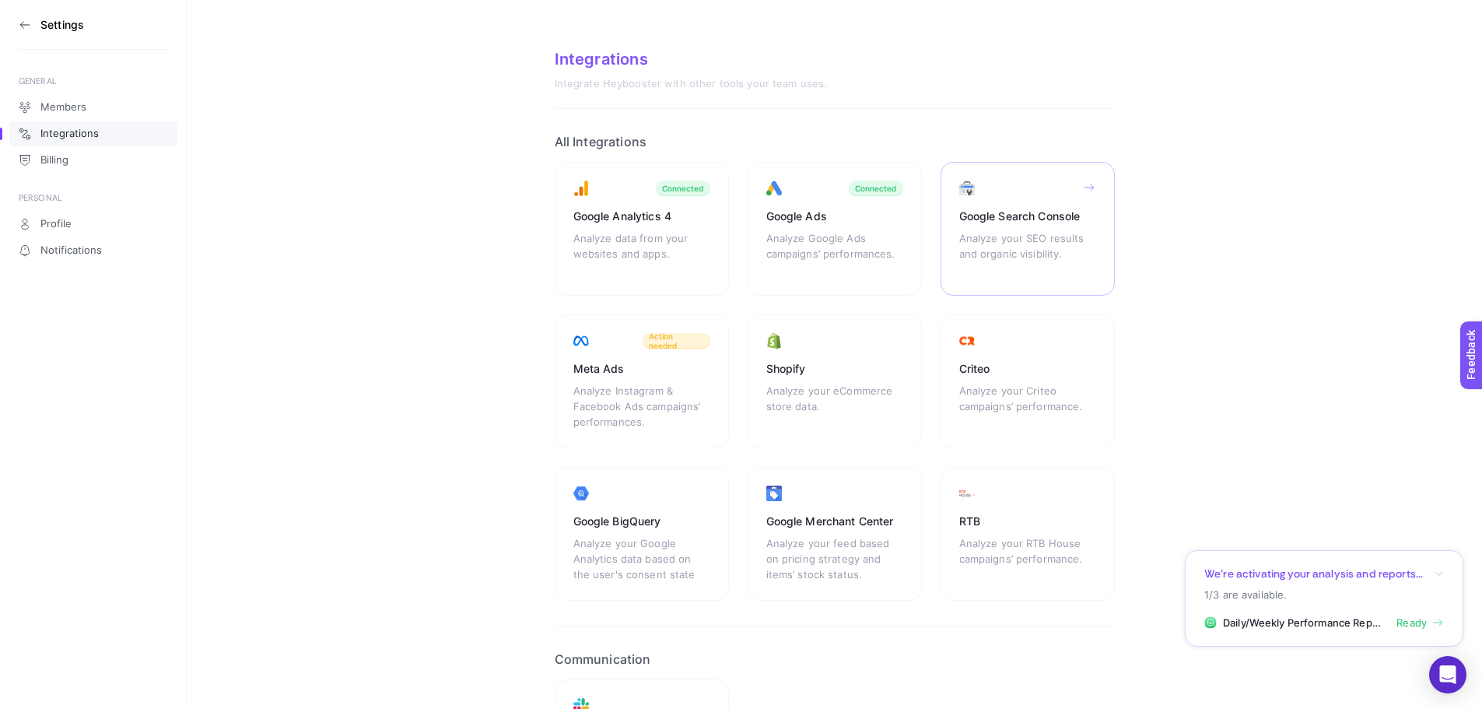
click at [1006, 232] on div "Analyze your SEO results and organic visibility." at bounding box center [1027, 253] width 137 height 47
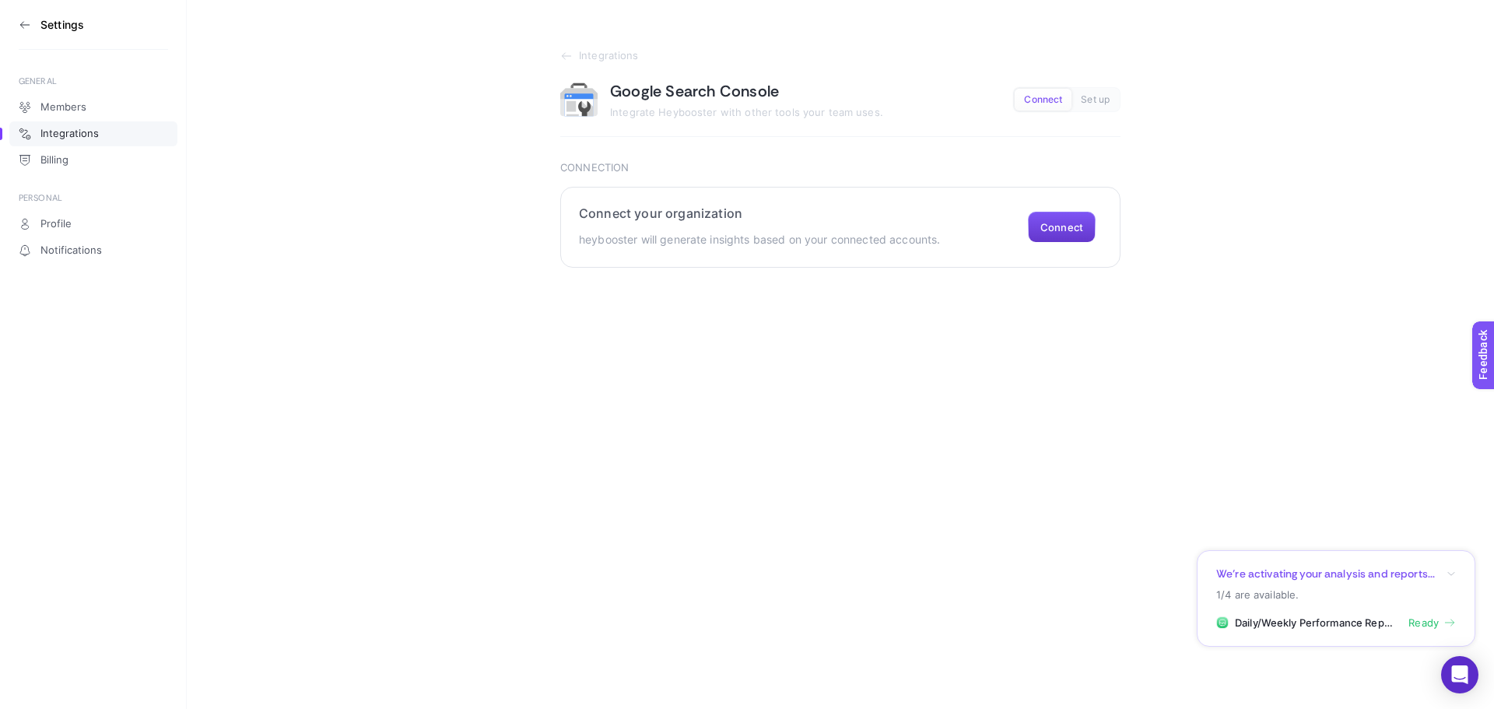
click at [1082, 231] on button "Connect" at bounding box center [1062, 227] width 68 height 31
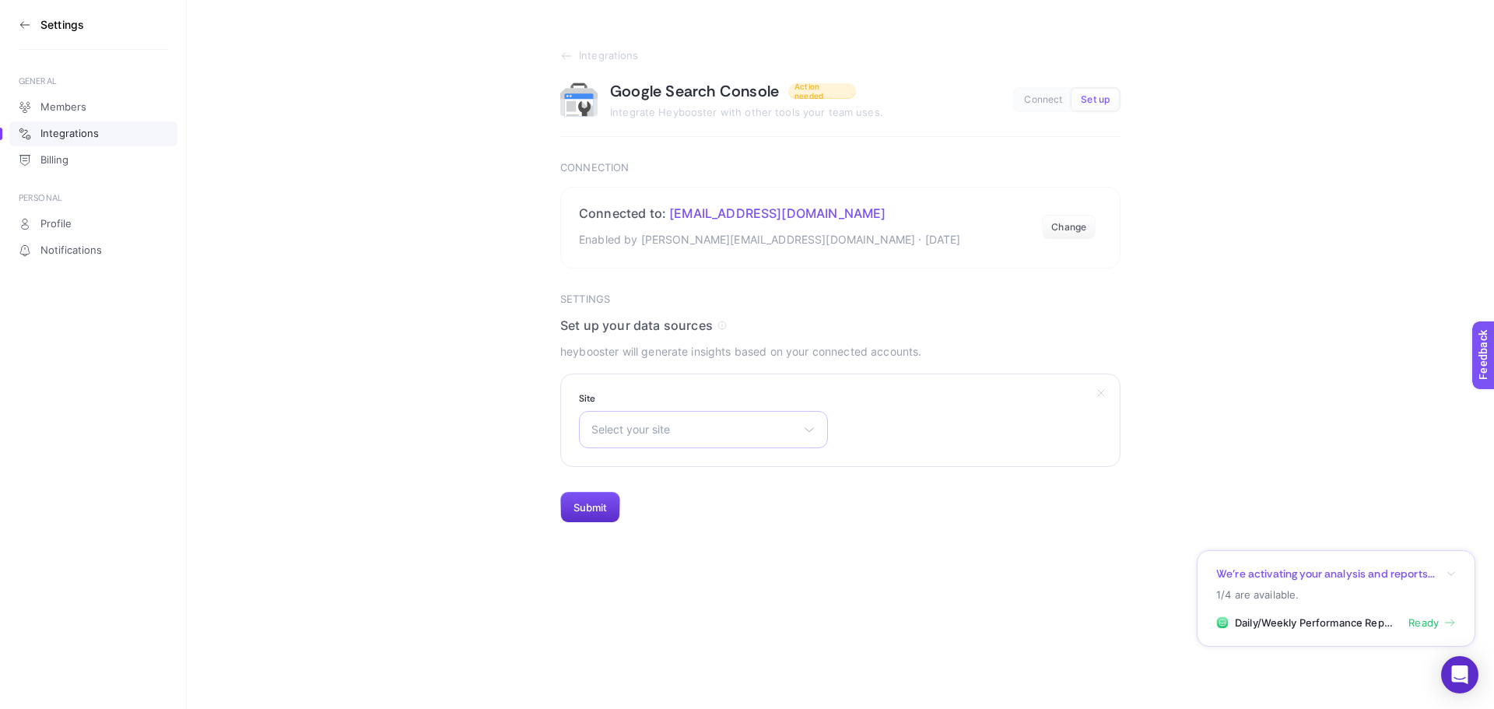
click at [752, 443] on div "Select your site https://www.ramsey.com.tr/ https://www.kip.com.tr/" at bounding box center [703, 429] width 249 height 37
click at [729, 525] on li "https://www.kip.com.tr/" at bounding box center [703, 522] width 241 height 25
click at [597, 511] on button "Submit" at bounding box center [590, 507] width 60 height 31
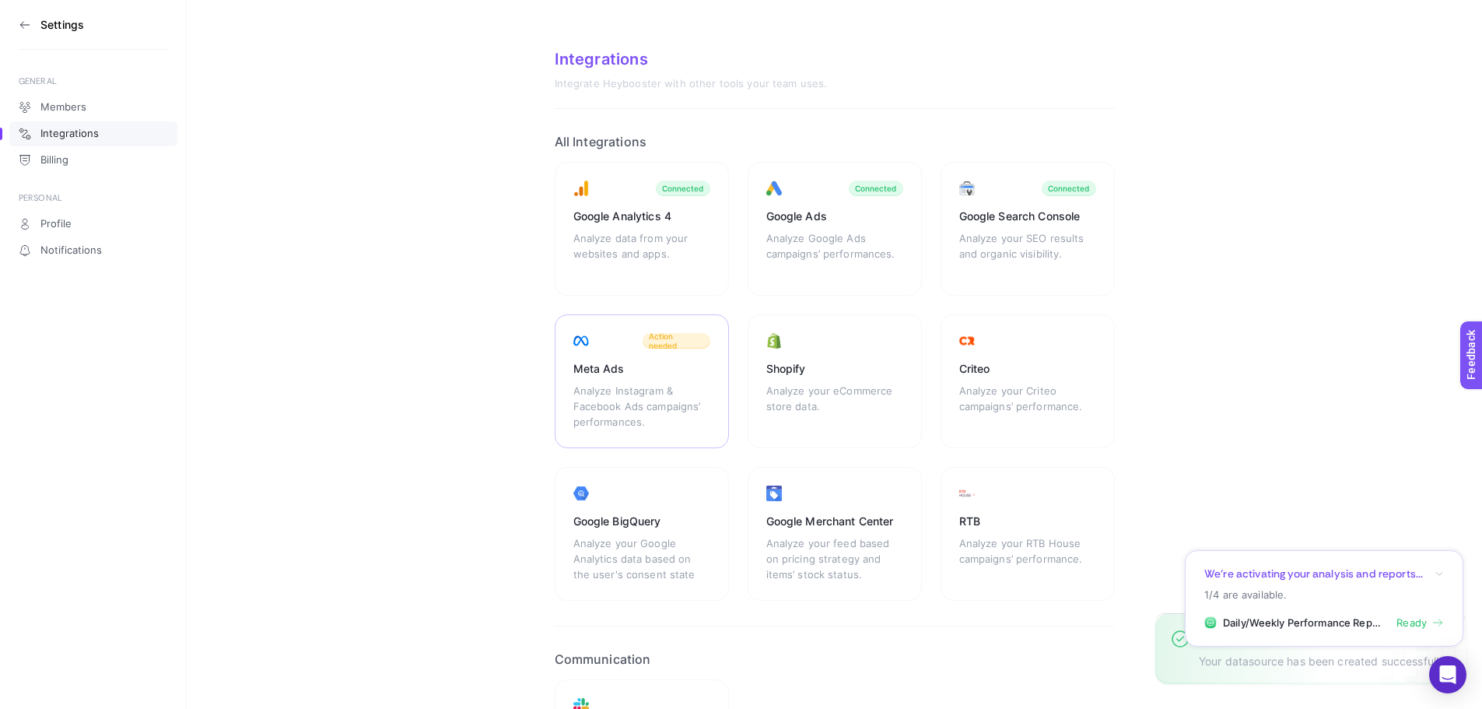
click at [659, 384] on div "Analyze Instagram & Facebook Ads campaigns’ performances." at bounding box center [641, 406] width 137 height 47
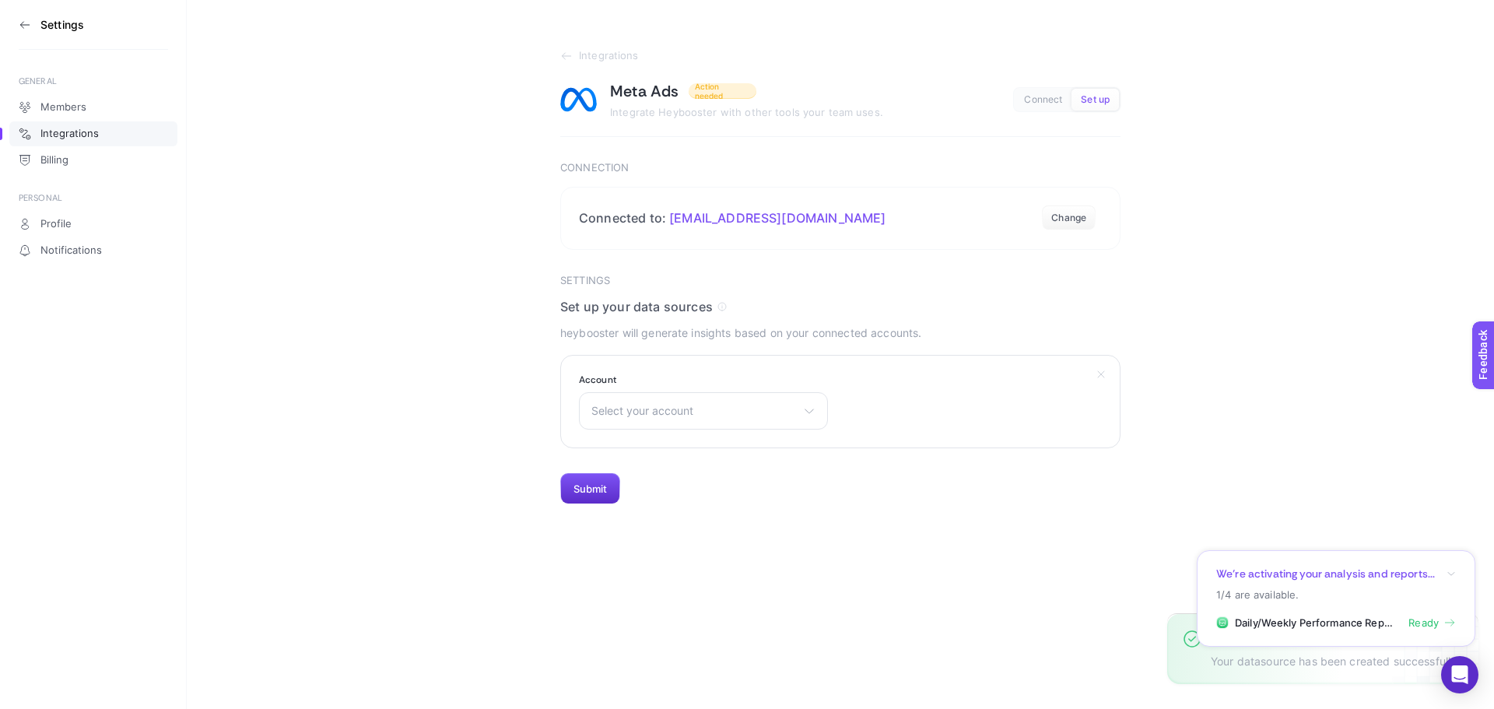
click at [807, 430] on section "Account Select your account Ramsey - Gürmen Kip - Gürmen Kip - Branding Ramsey …" at bounding box center [840, 401] width 560 height 93
click at [800, 421] on div "Select your account Ramsey - Gürmen Kip - Gürmen Kip - Branding Ramsey - Brandi…" at bounding box center [703, 410] width 249 height 37
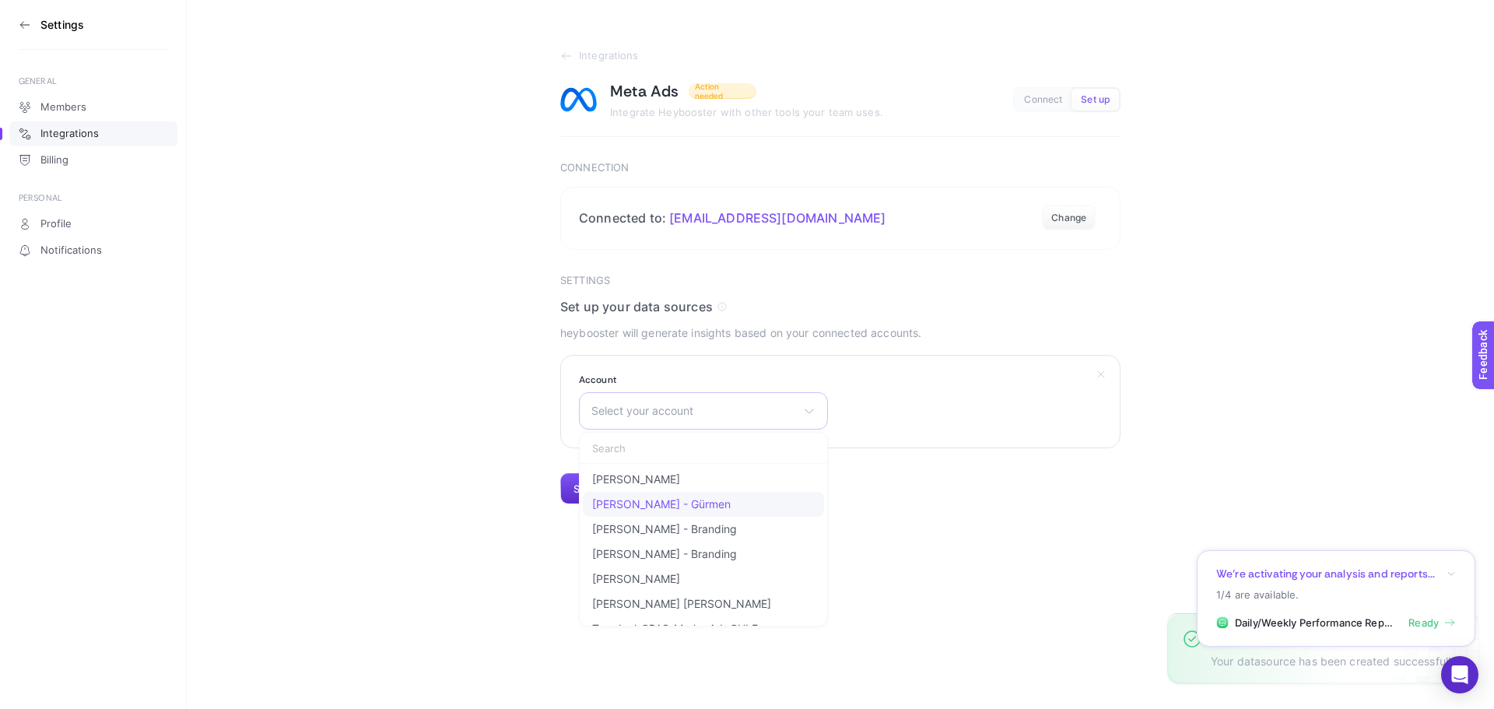
click at [766, 517] on li "Kip - Gürmen" at bounding box center [703, 529] width 241 height 25
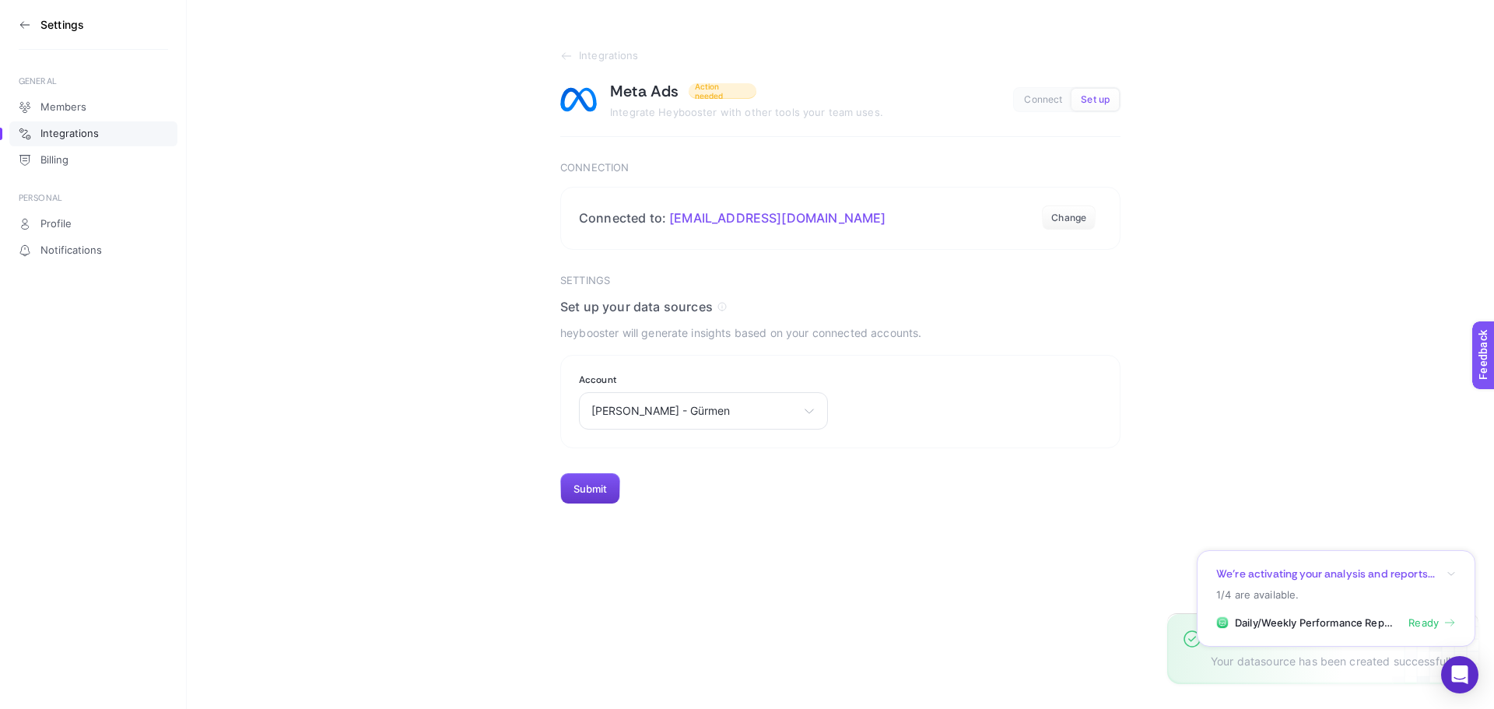
click at [608, 497] on button "Submit" at bounding box center [590, 488] width 60 height 31
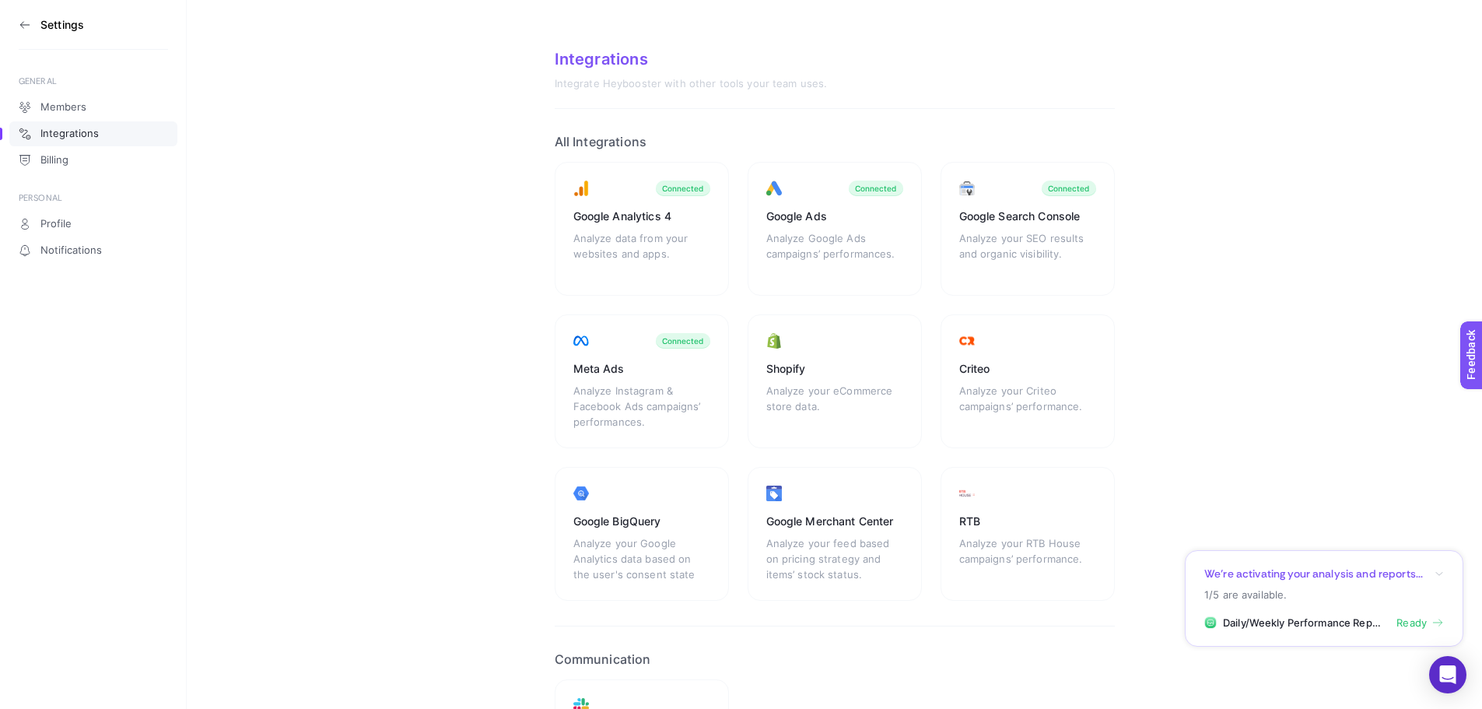
click at [996, 383] on div "Analyze your Criteo campaigns’ performance." at bounding box center [1027, 406] width 137 height 47
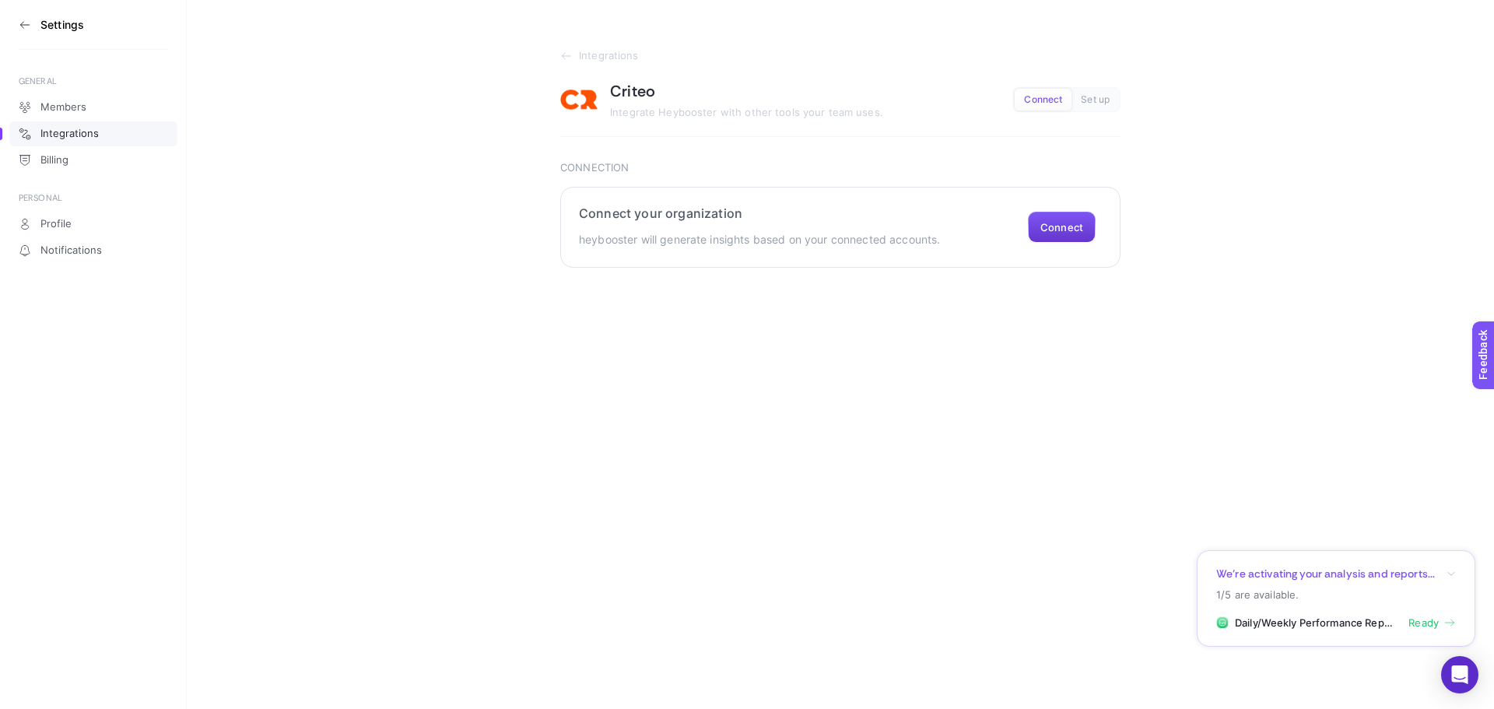
click at [1056, 228] on button "Connect" at bounding box center [1062, 227] width 68 height 31
click at [24, 12] on section "Settings" at bounding box center [93, 25] width 149 height 50
click at [18, 20] on aside "Settings GENERAL Members Integrations Billing PERSONAL Profile Notifications" at bounding box center [93, 354] width 187 height 709
click at [26, 26] on icon at bounding box center [25, 25] width 12 height 12
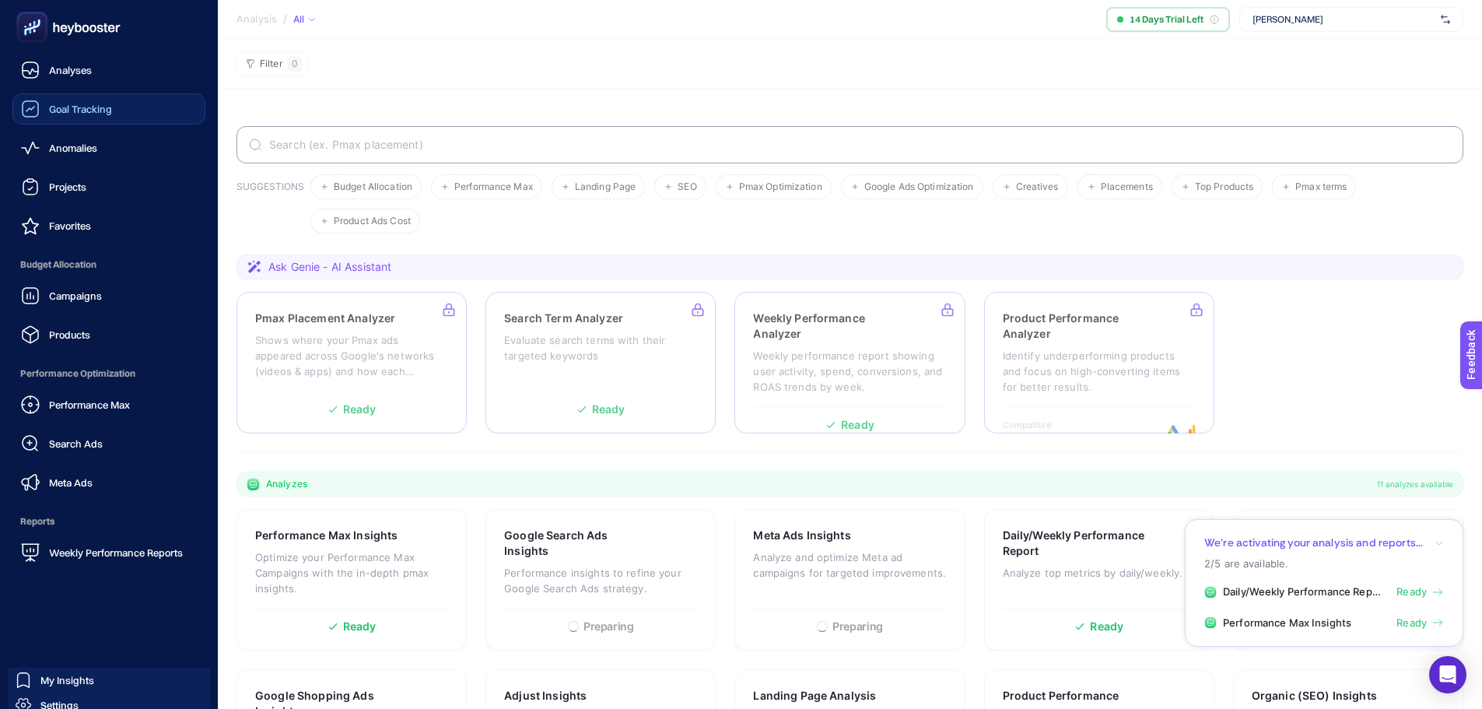
click at [92, 103] on span "Goal Tracking" at bounding box center [80, 109] width 63 height 12
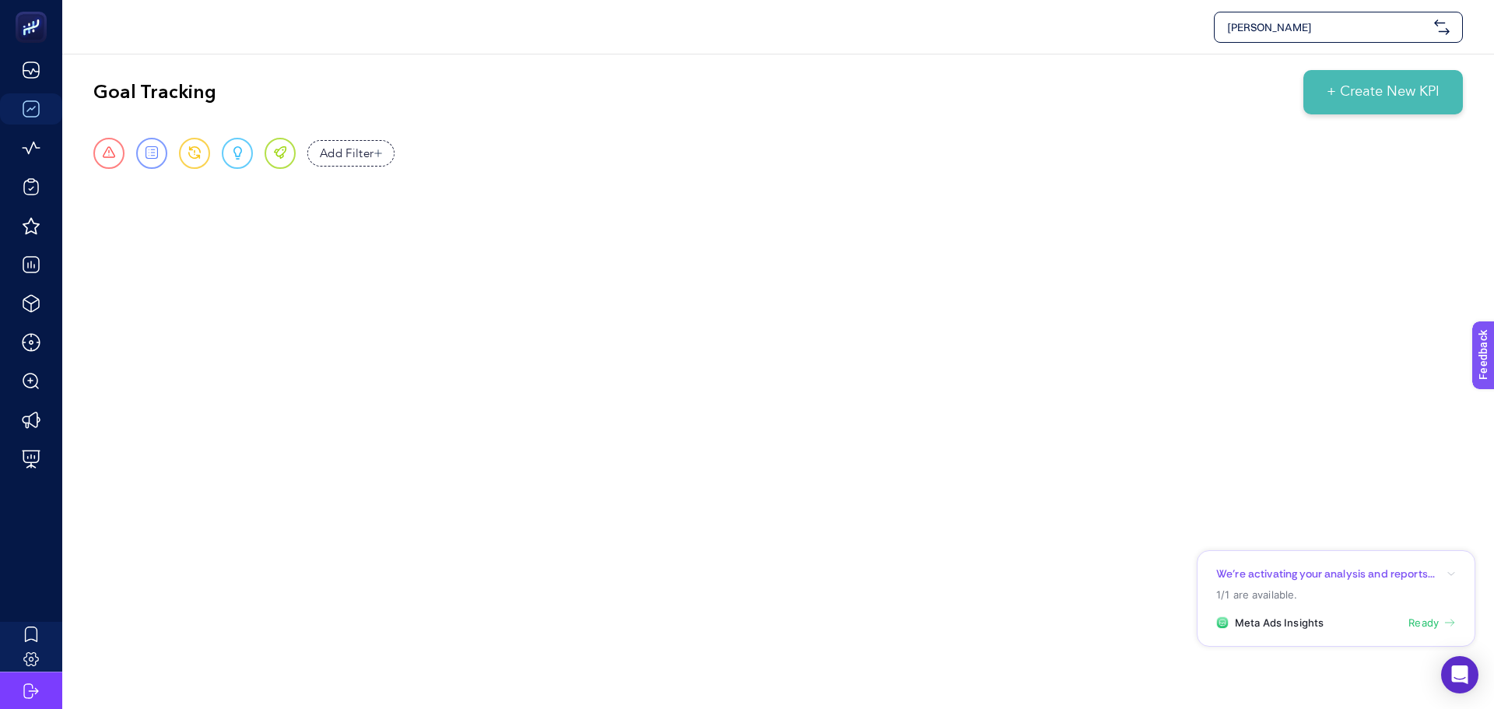
click at [659, 311] on div "KİP Goal Tracking + Create New KPI Urgent Report Warning Opportunity Perfect Ad…" at bounding box center [747, 354] width 1494 height 709
